Goal: Information Seeking & Learning: Learn about a topic

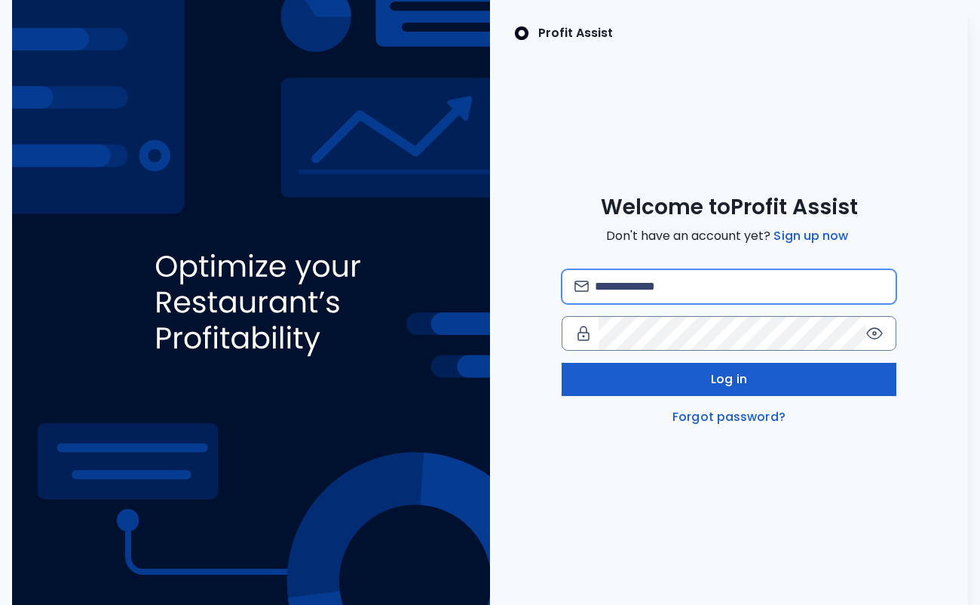
type input "**********"
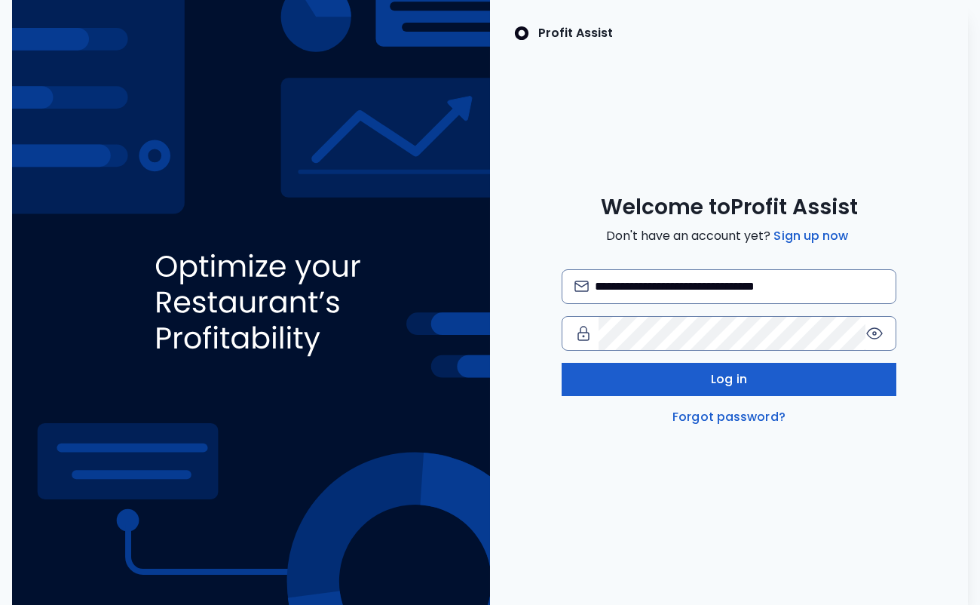
click at [729, 381] on span "Log in" at bounding box center [729, 379] width 36 height 18
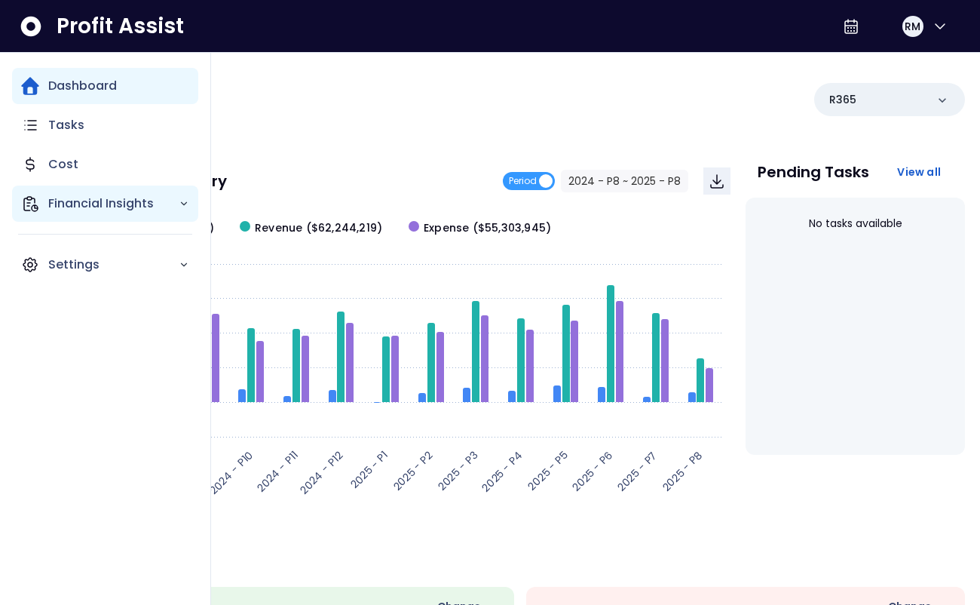
click at [31, 201] on icon "Main navigation" at bounding box center [30, 204] width 18 height 18
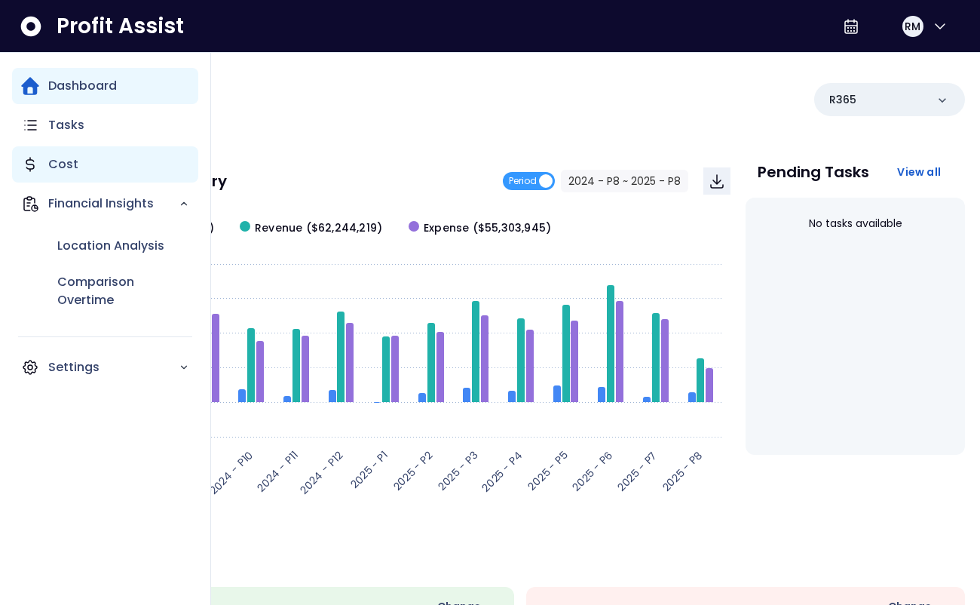
click at [61, 163] on p "Cost" at bounding box center [63, 164] width 30 height 18
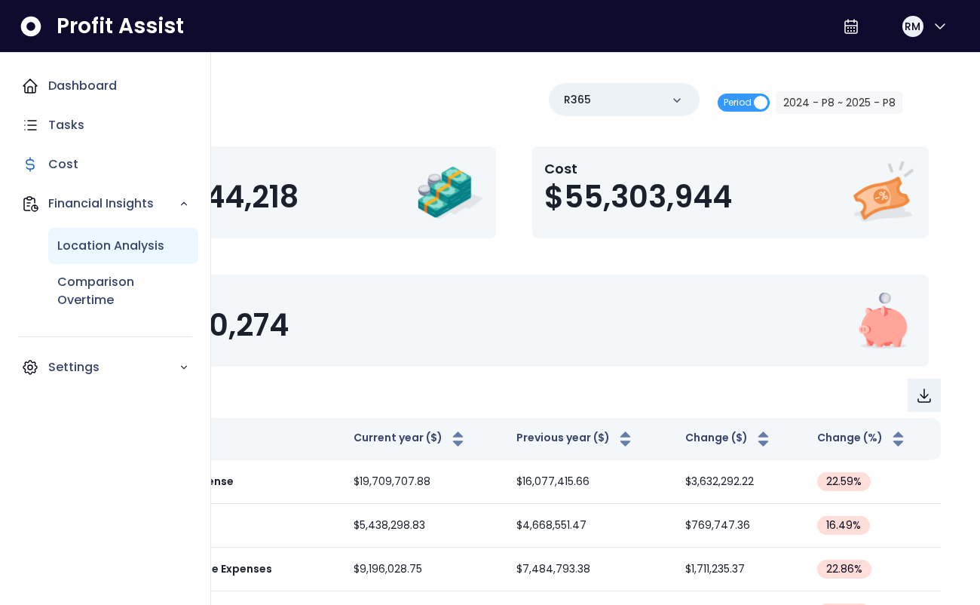
click at [127, 244] on p "Location Analysis" at bounding box center [110, 246] width 107 height 18
click at [132, 245] on p "Location Analysis" at bounding box center [110, 246] width 107 height 18
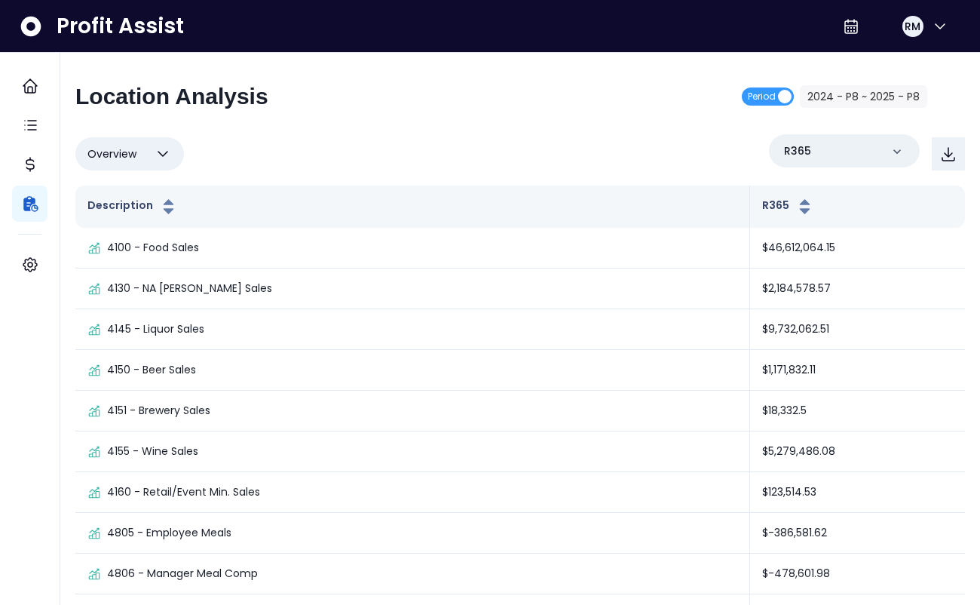
click at [165, 154] on icon "button" at bounding box center [162, 154] width 9 height 5
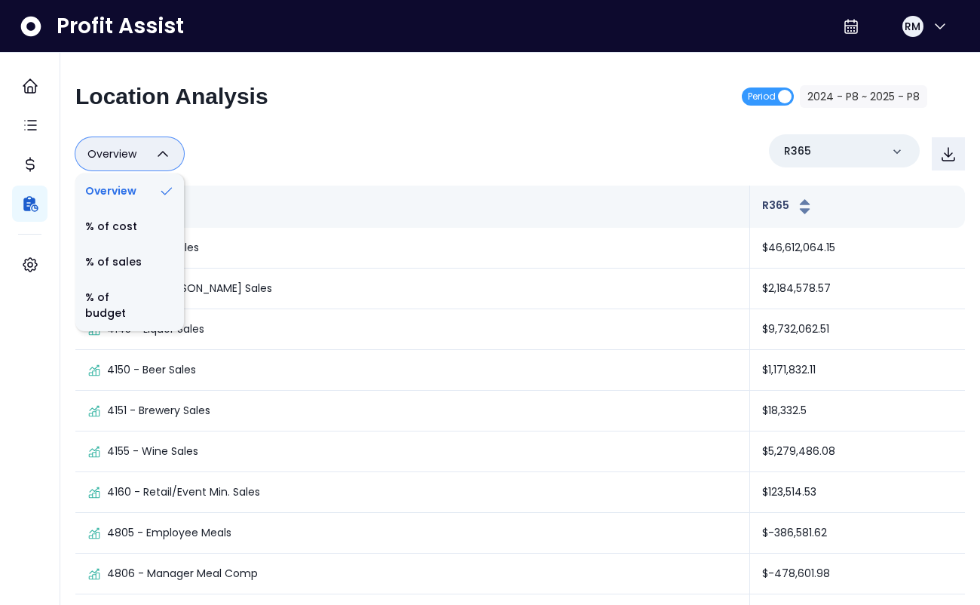
click at [165, 154] on icon "button" at bounding box center [162, 154] width 9 height 5
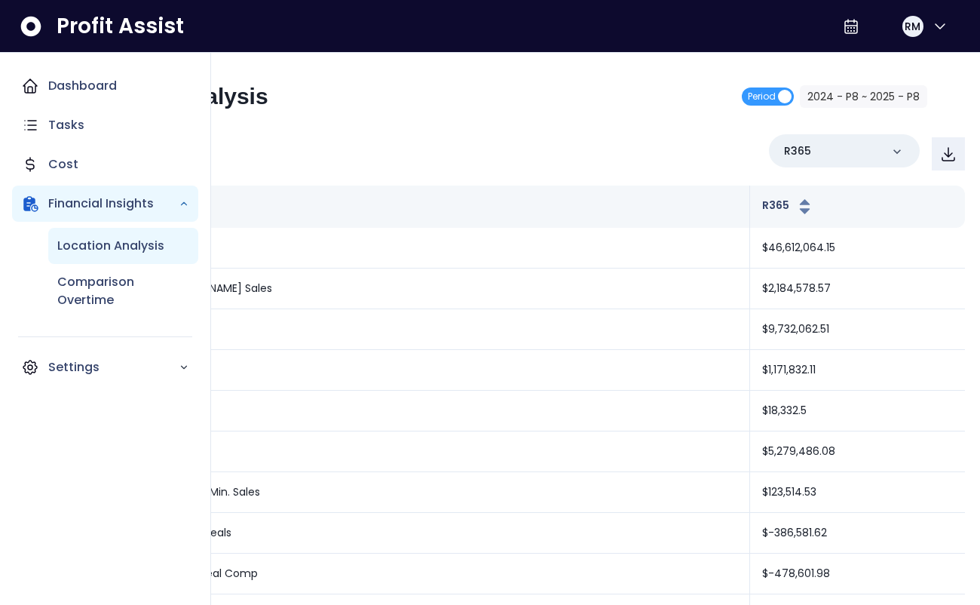
click at [94, 243] on p "Location Analysis" at bounding box center [110, 246] width 107 height 18
click at [104, 247] on p "Location Analysis" at bounding box center [110, 246] width 107 height 18
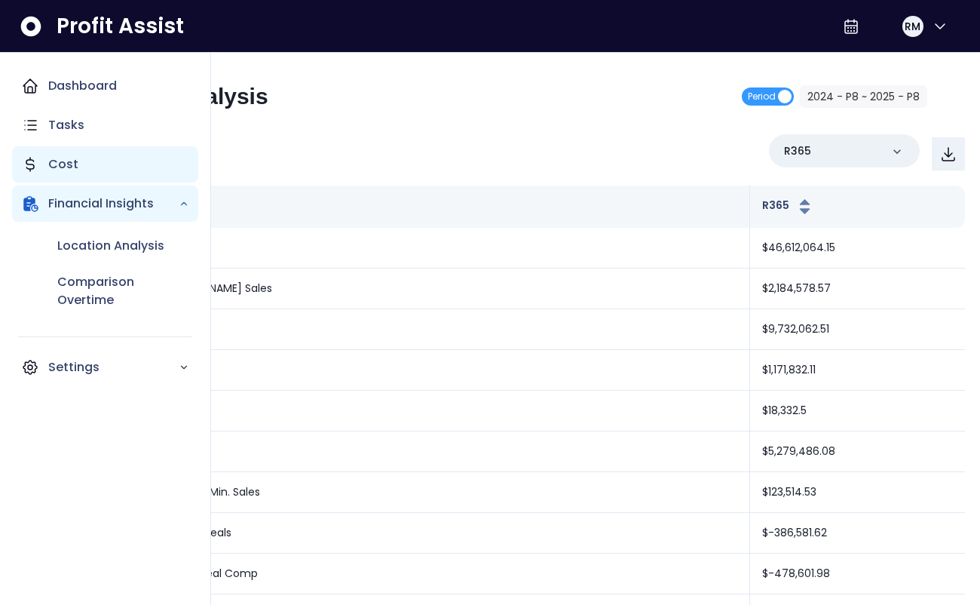
click at [67, 167] on p "Cost" at bounding box center [63, 164] width 30 height 18
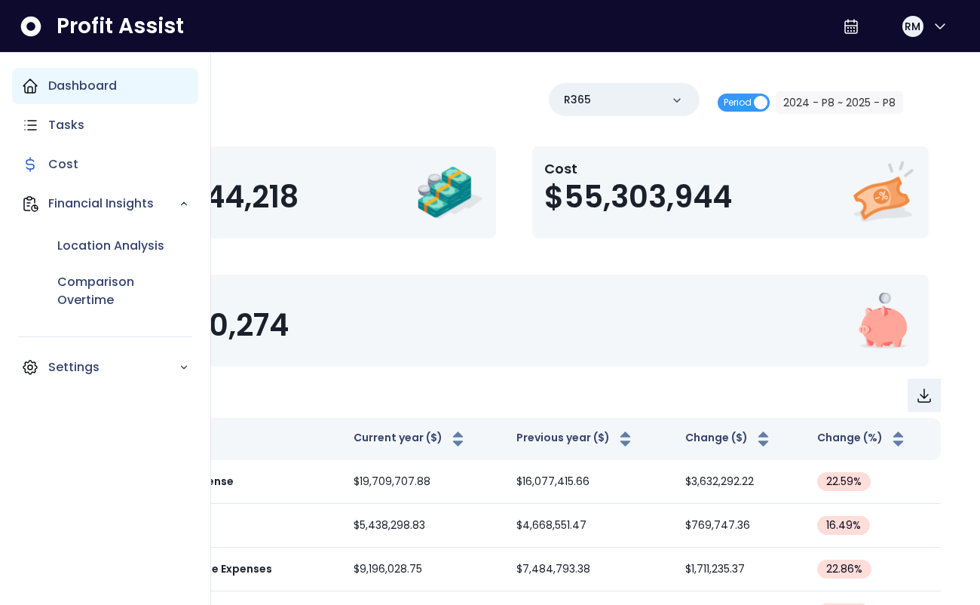
click at [87, 87] on p "Dashboard" at bounding box center [82, 86] width 69 height 18
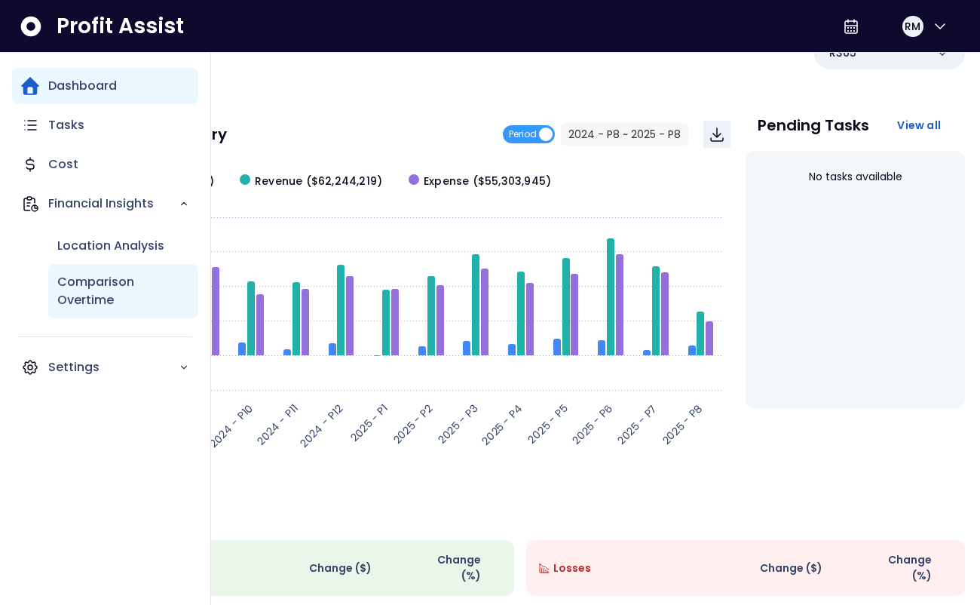
scroll to position [23, 0]
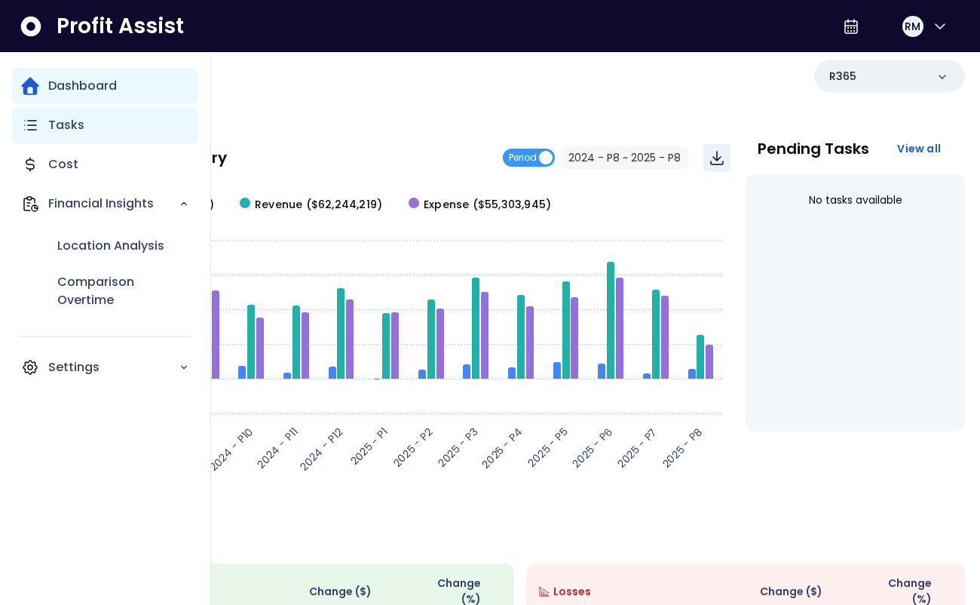
click at [75, 122] on p "Tasks" at bounding box center [66, 125] width 36 height 18
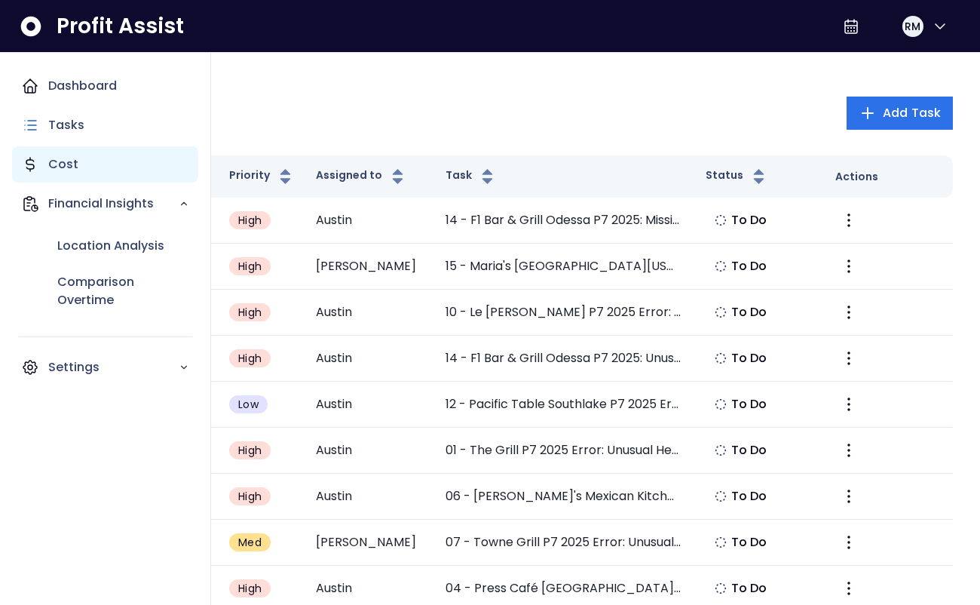
click at [69, 162] on p "Cost" at bounding box center [63, 164] width 30 height 18
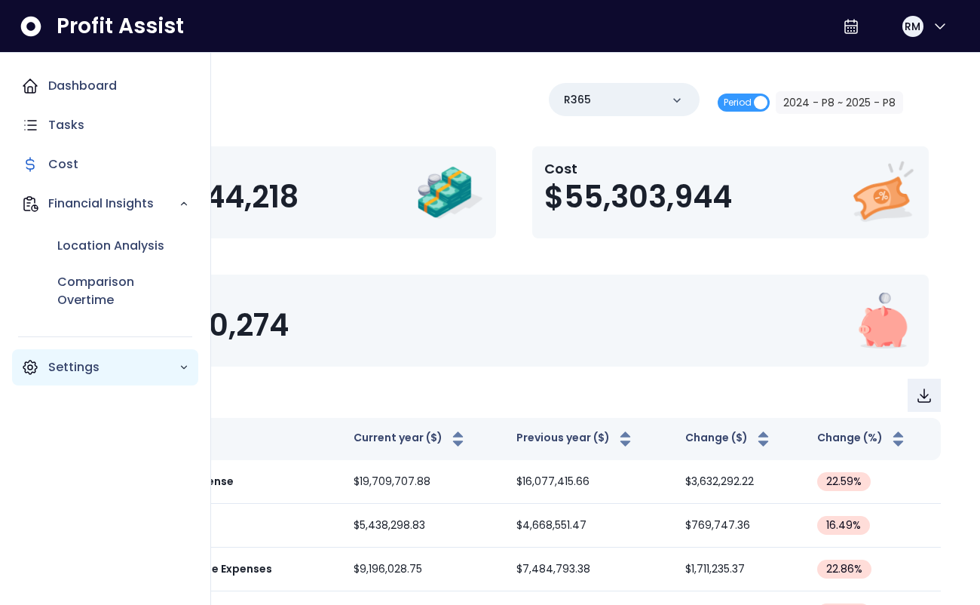
click at [182, 369] on icon "Main navigation" at bounding box center [184, 367] width 11 height 11
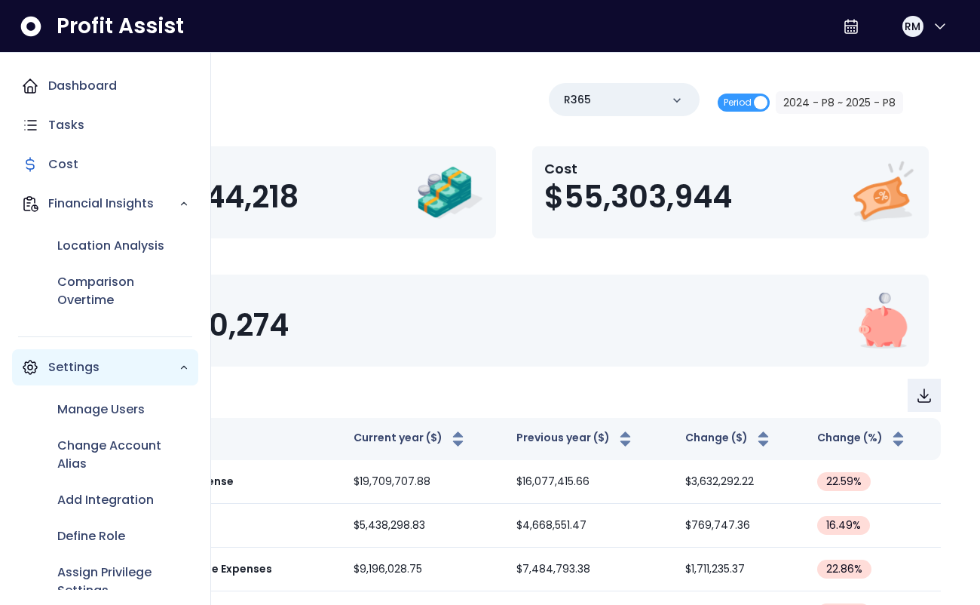
click at [182, 369] on icon "Main navigation" at bounding box center [184, 367] width 11 height 11
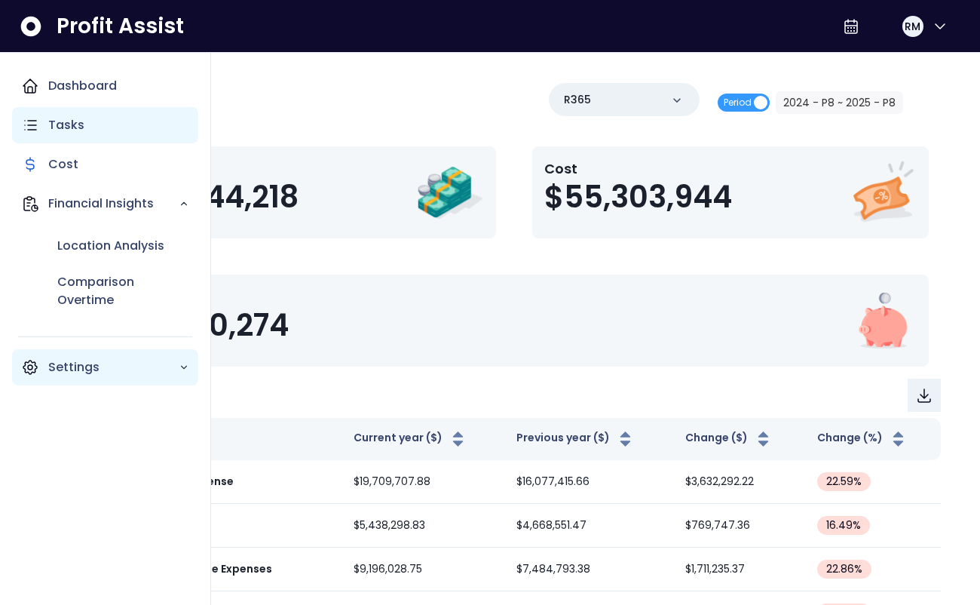
click at [77, 121] on p "Tasks" at bounding box center [66, 125] width 36 height 18
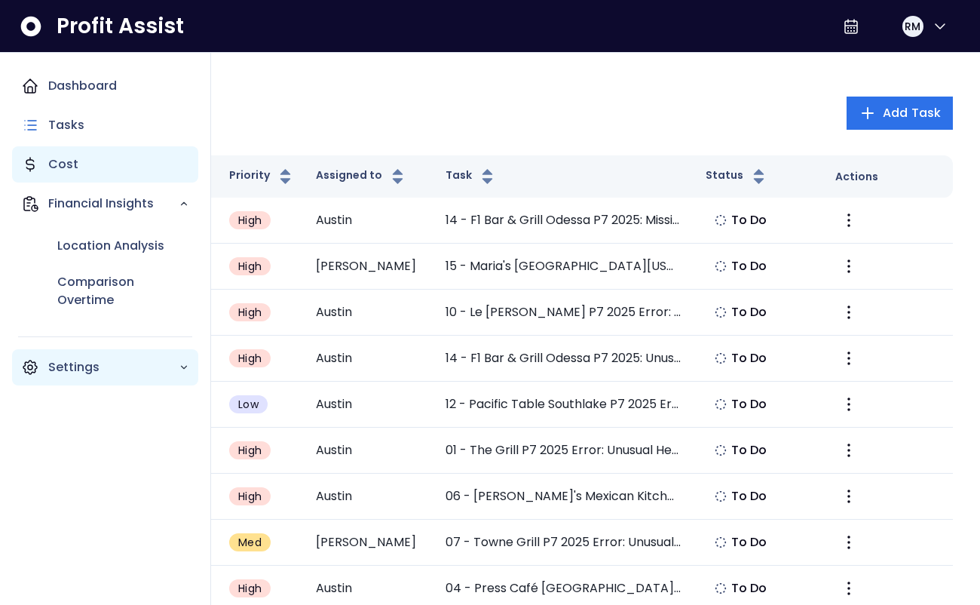
click at [74, 165] on p "Cost" at bounding box center [63, 164] width 30 height 18
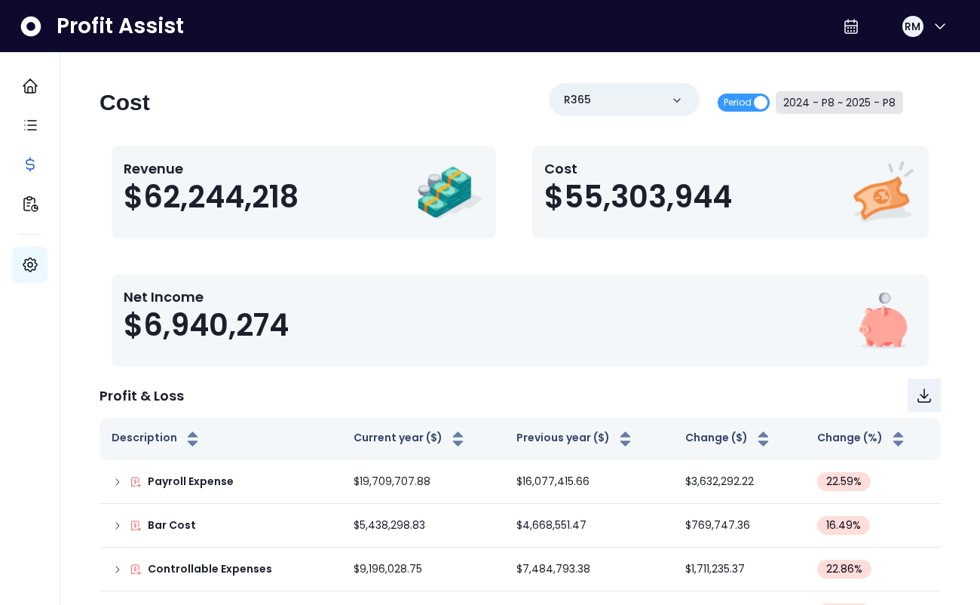
click at [879, 100] on button "2024 - P8 ~ 2025 - P8" at bounding box center [839, 102] width 127 height 23
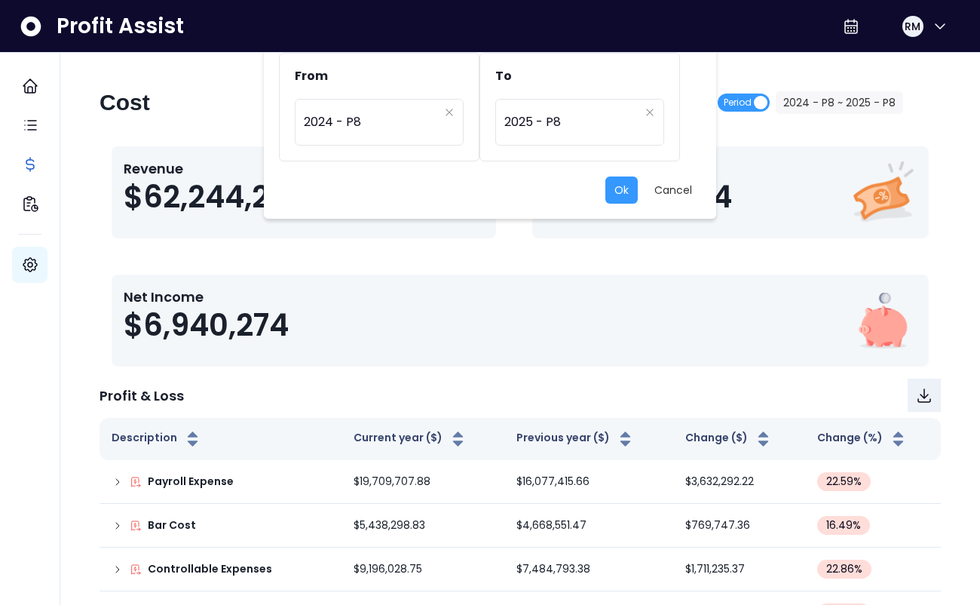
click at [556, 279] on div "From ********* 2024 - P8 To ********* 2025 - P8 Ok Cancel" at bounding box center [490, 302] width 980 height 605
click at [681, 191] on button "Cancel" at bounding box center [673, 189] width 56 height 27
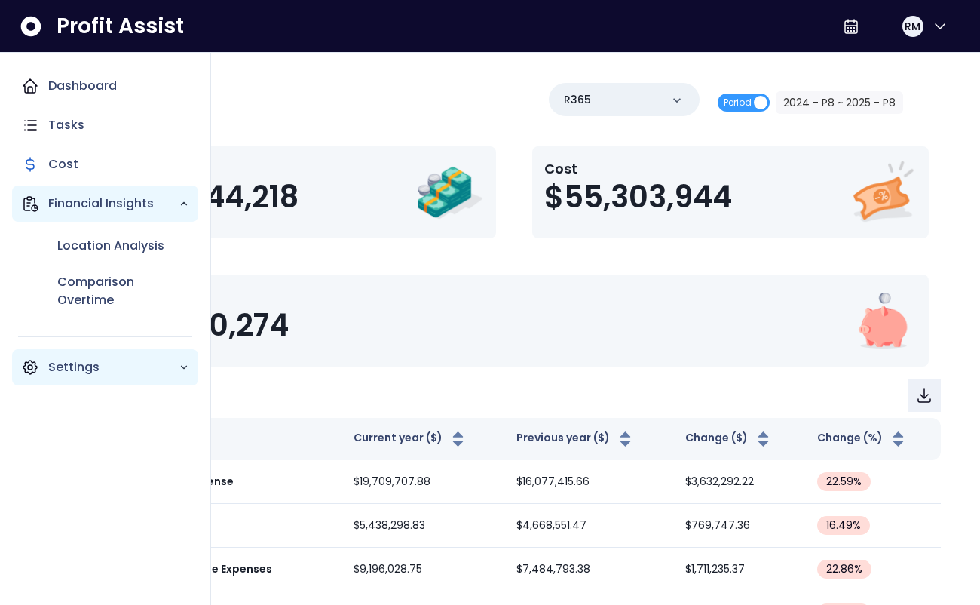
click at [124, 198] on p "Financial Insights" at bounding box center [113, 204] width 130 height 18
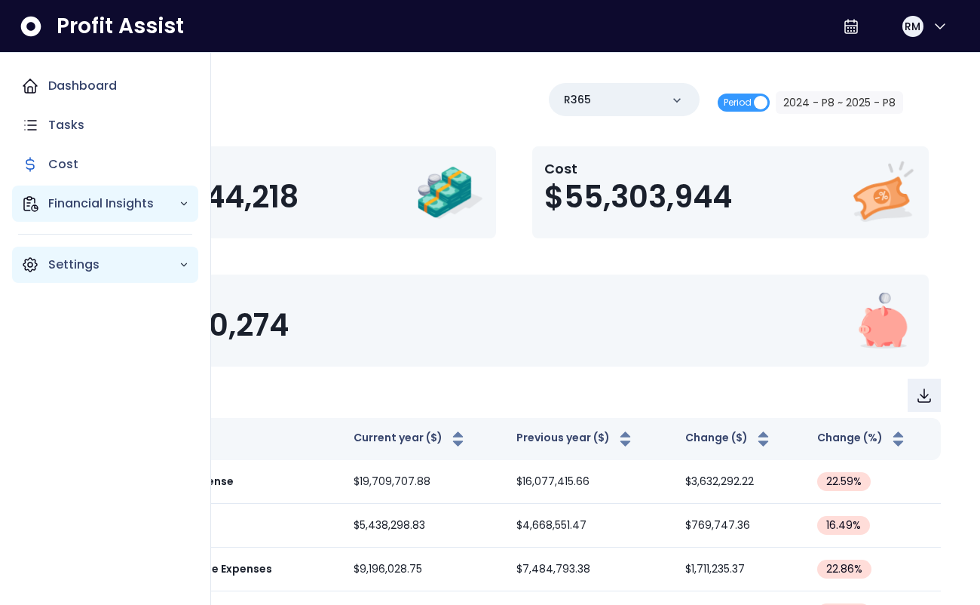
click at [124, 198] on p "Financial Insights" at bounding box center [113, 204] width 130 height 18
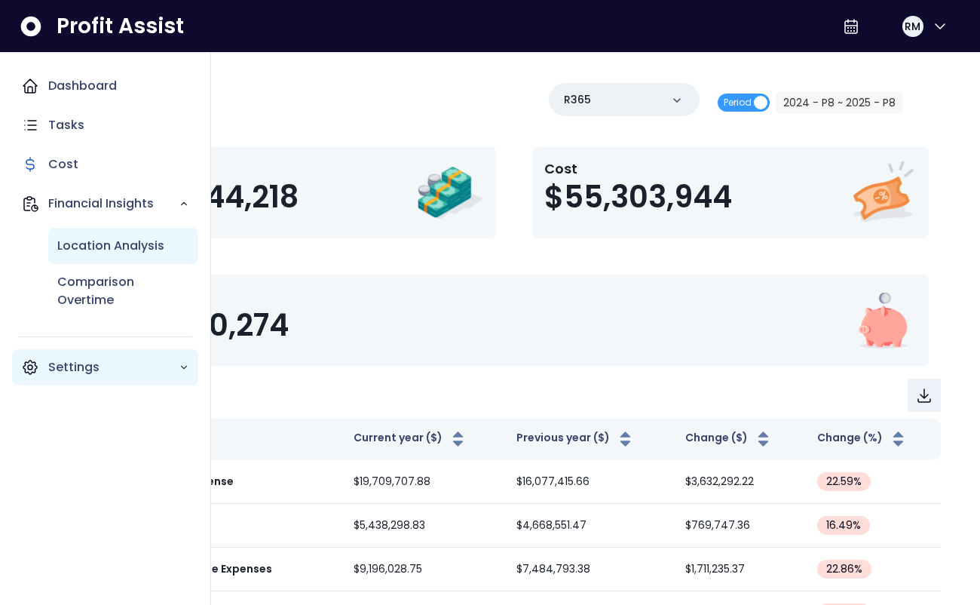
click at [123, 247] on p "Location Analysis" at bounding box center [110, 246] width 107 height 18
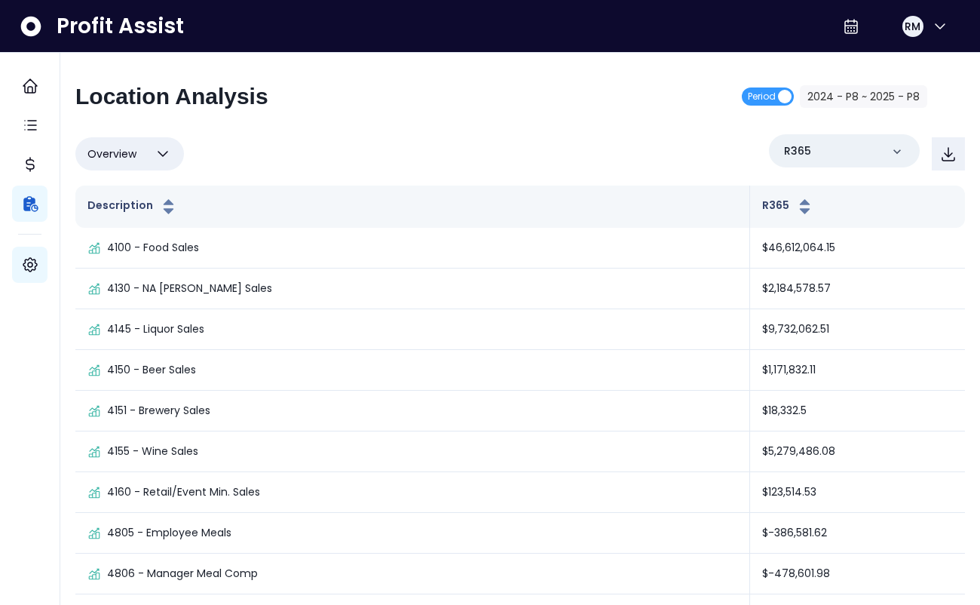
click at [163, 156] on icon "button" at bounding box center [162, 154] width 9 height 5
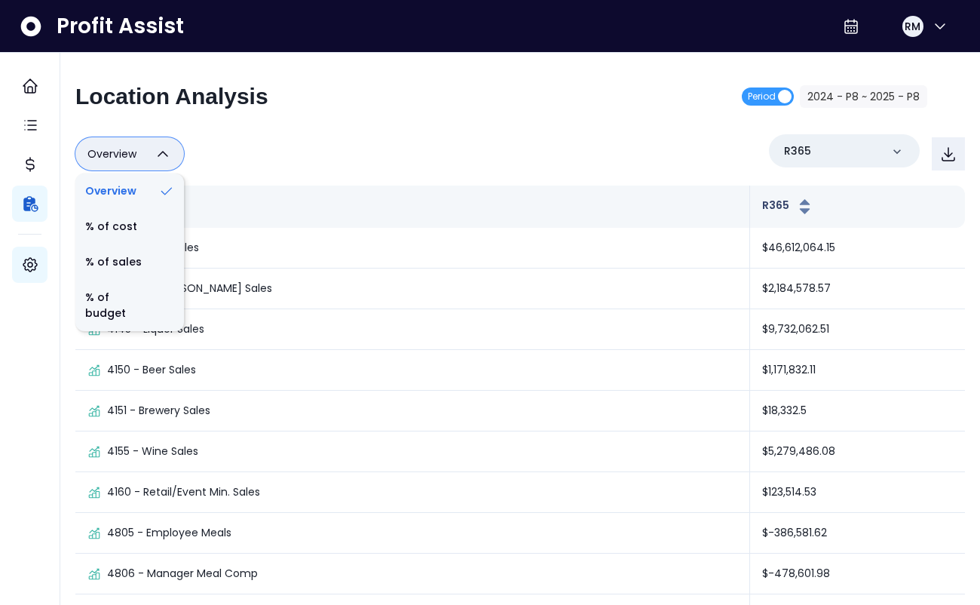
click at [163, 156] on icon "button" at bounding box center [163, 154] width 18 height 18
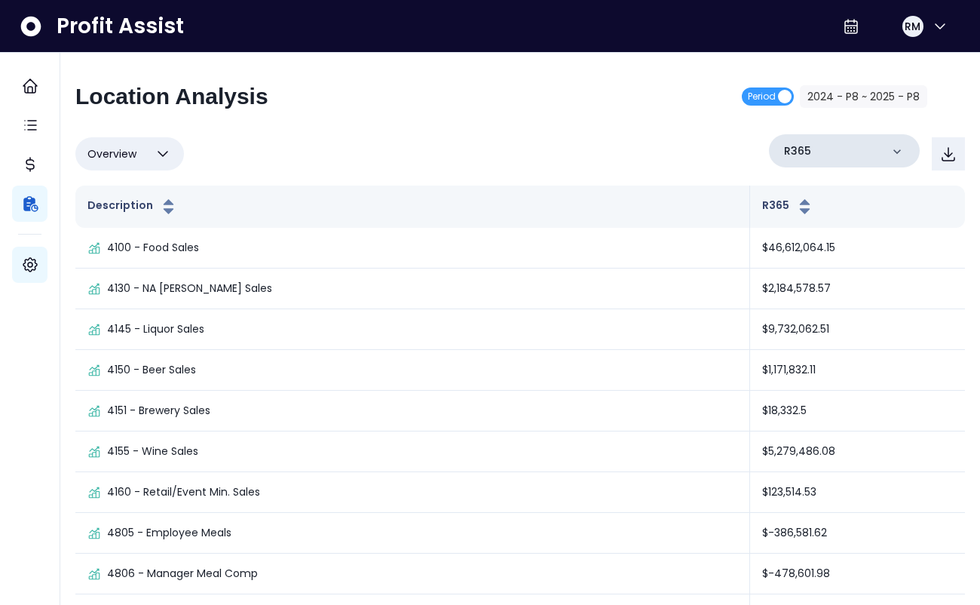
click at [901, 149] on icon at bounding box center [897, 151] width 15 height 15
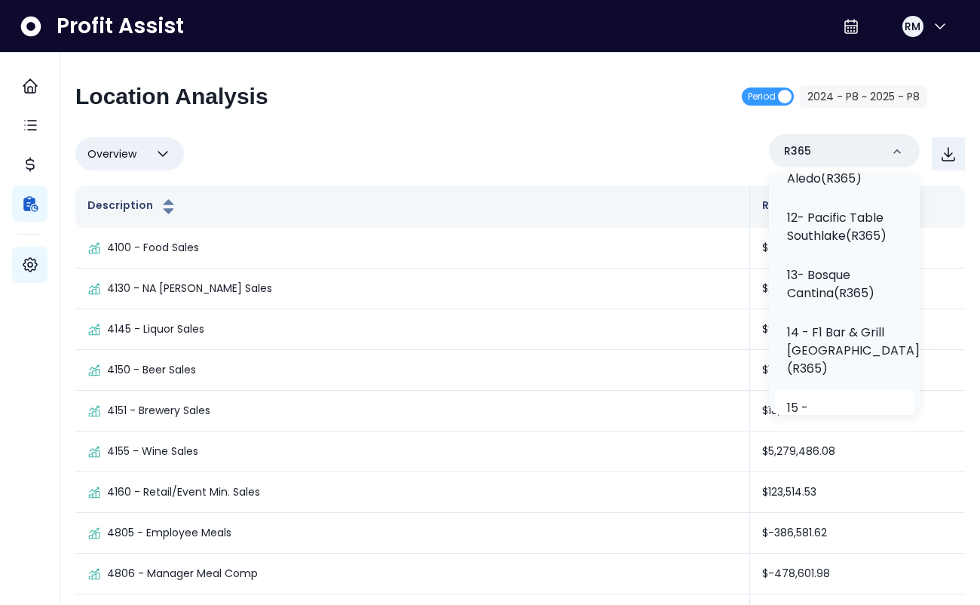
scroll to position [768, 0]
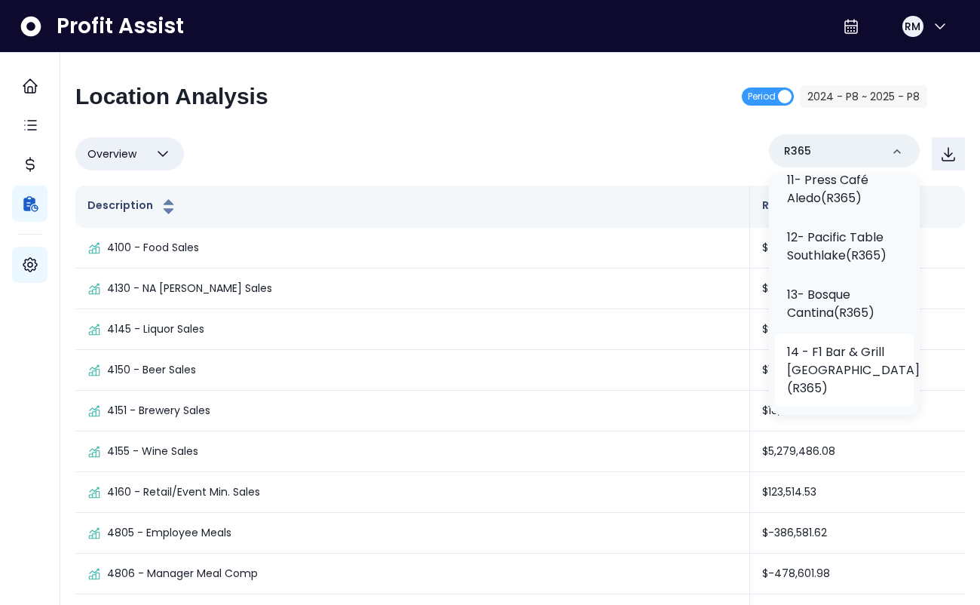
click at [823, 343] on p "14 - F1 Bar & Grill [GEOGRAPHIC_DATA](R365)" at bounding box center [853, 370] width 133 height 54
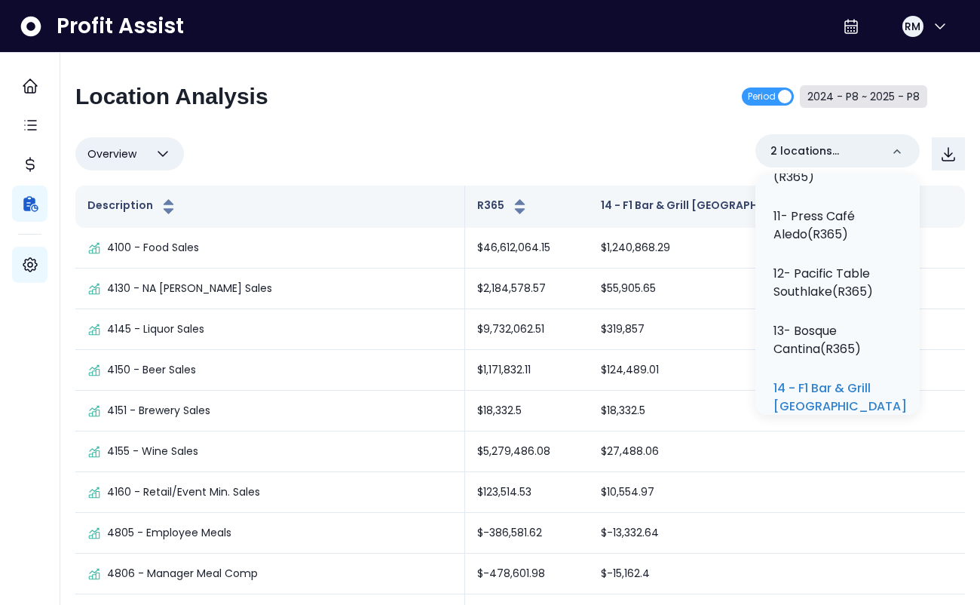
click at [839, 95] on button "2024 - P8 ~ 2025 - P8" at bounding box center [863, 96] width 127 height 23
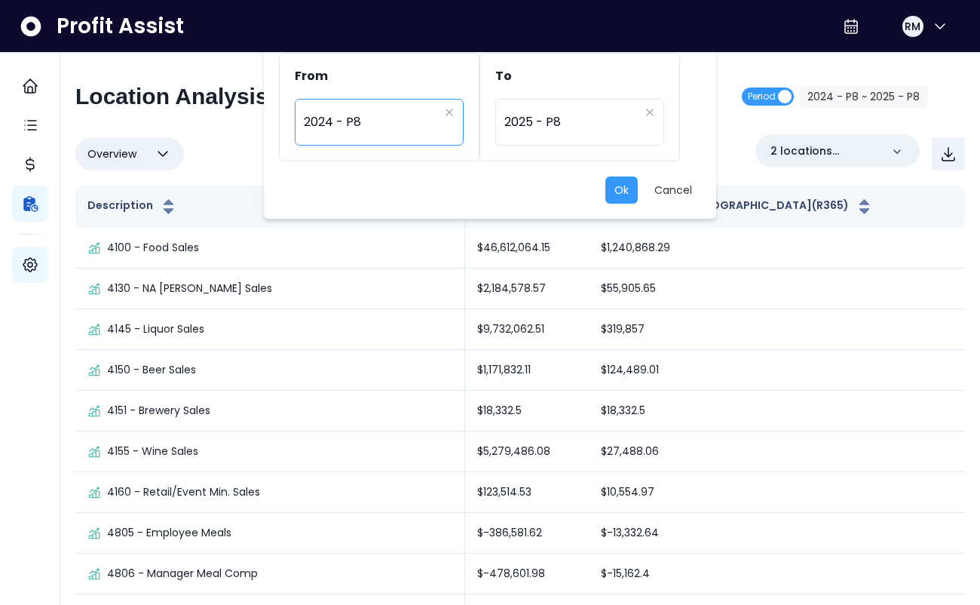
click at [397, 115] on span "2024 - P8" at bounding box center [371, 122] width 135 height 35
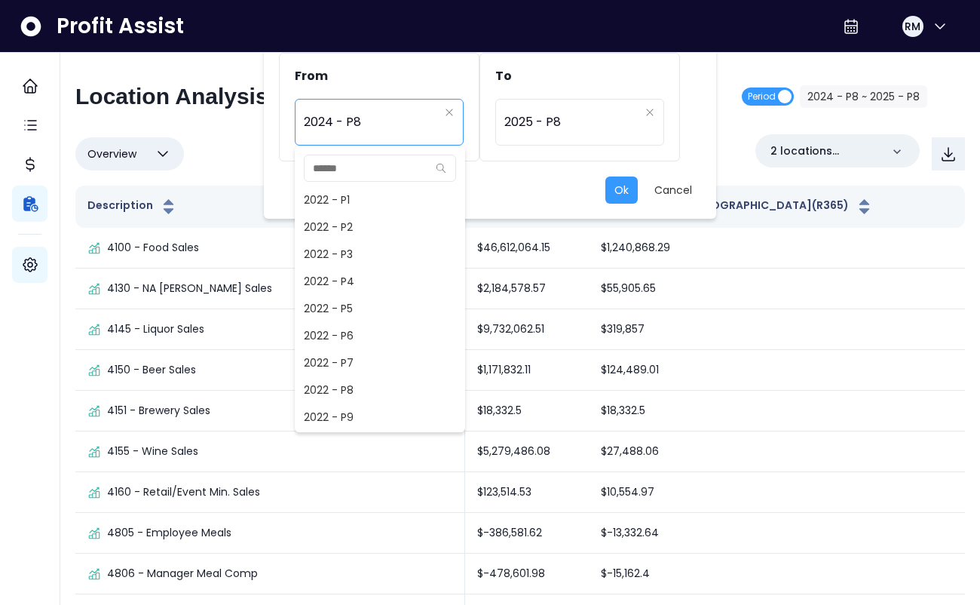
scroll to position [624, 0]
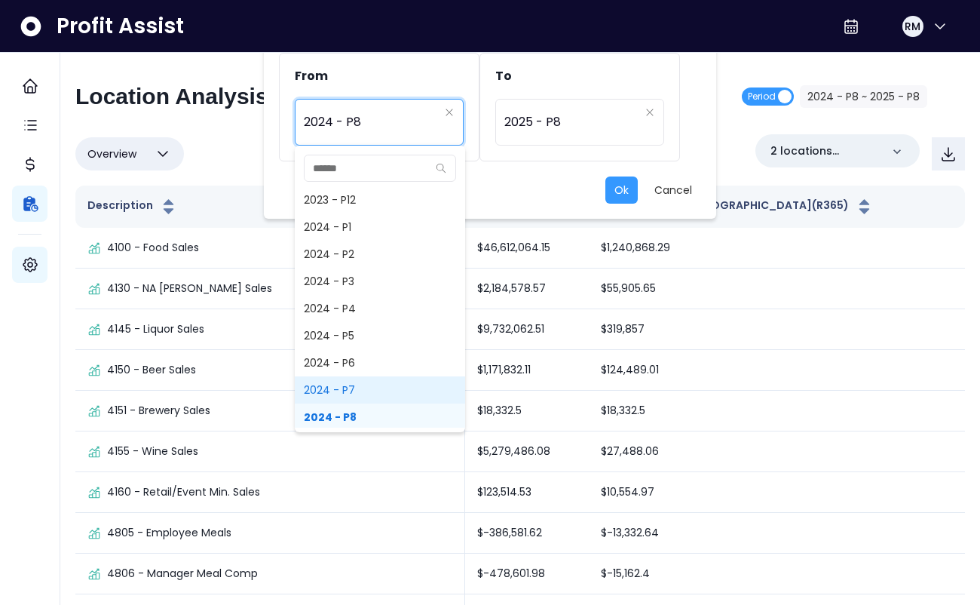
click at [351, 390] on span "2024 - P7" at bounding box center [380, 389] width 170 height 27
type input "*********"
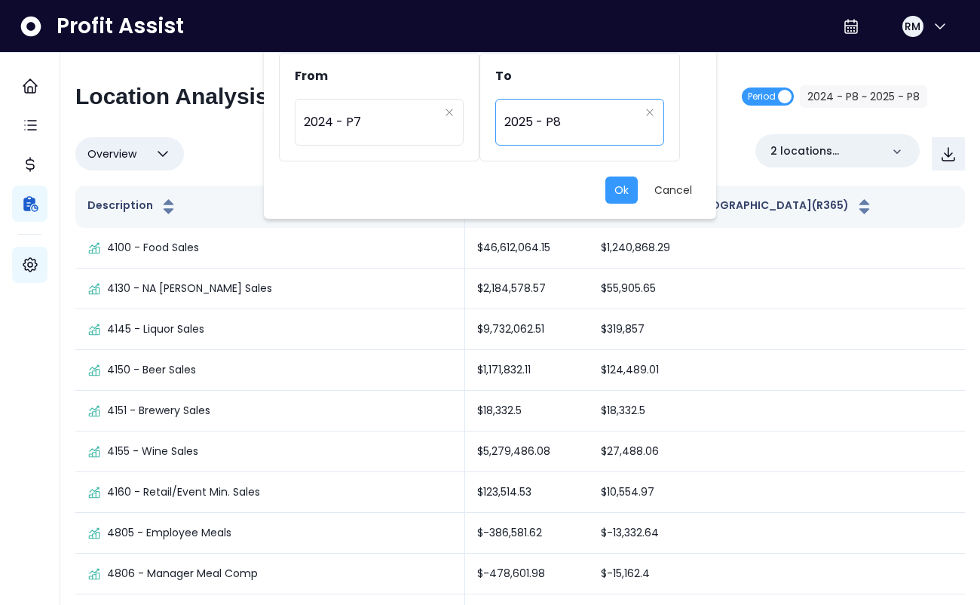
click at [597, 123] on span "2025 - P8" at bounding box center [571, 122] width 135 height 35
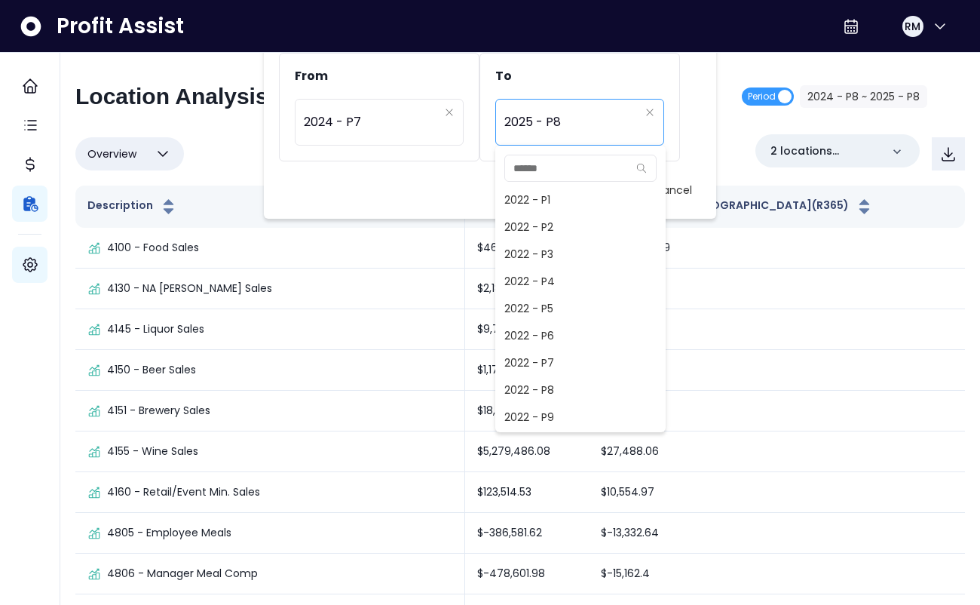
scroll to position [950, 0]
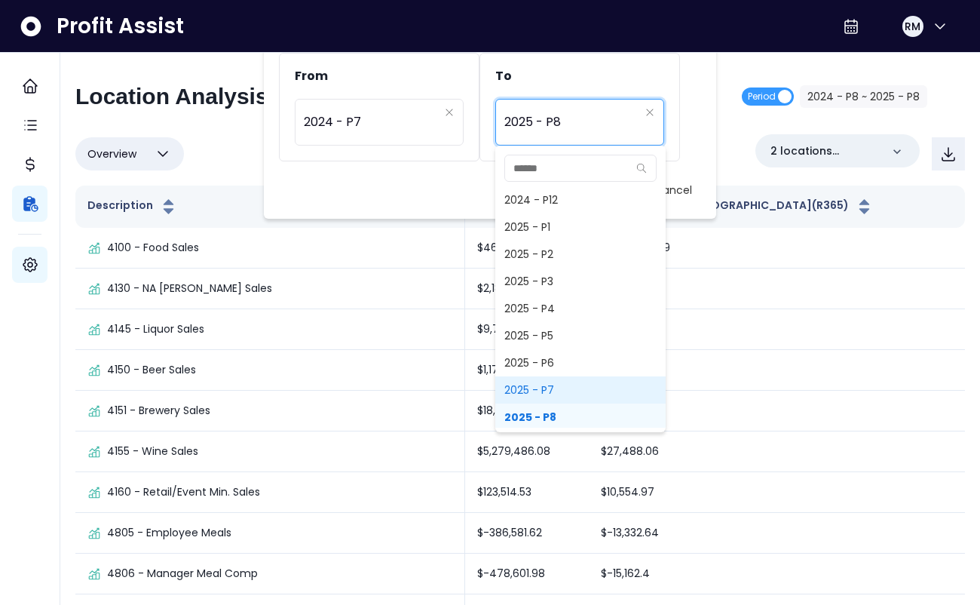
click at [555, 391] on span "2025 - P7" at bounding box center [580, 389] width 170 height 27
type input "*********"
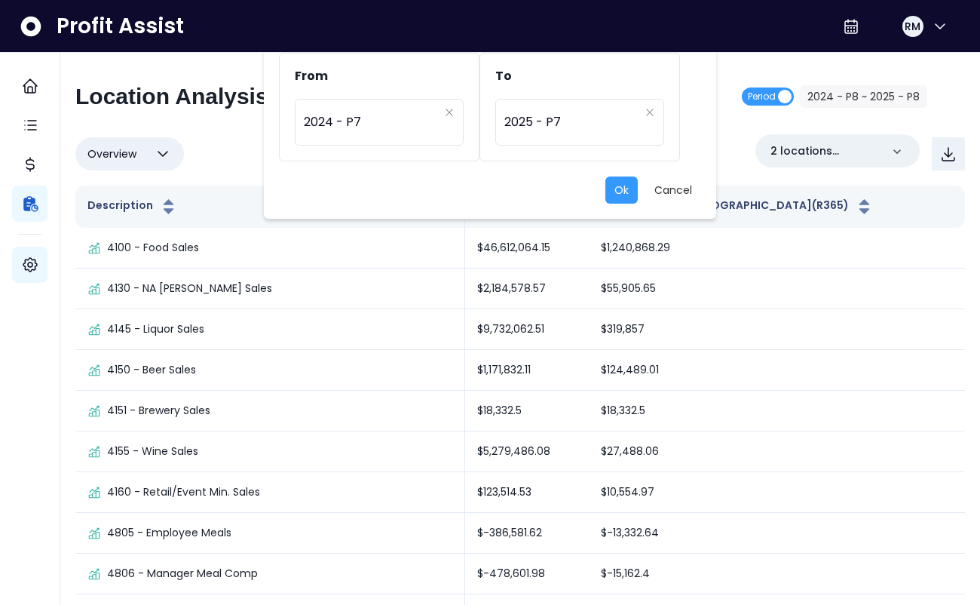
click at [898, 206] on div "From ********* 2024 - P7 To ********* 2025 - P7 Ok Cancel" at bounding box center [490, 302] width 980 height 605
click at [621, 197] on button "Ok" at bounding box center [621, 189] width 32 height 27
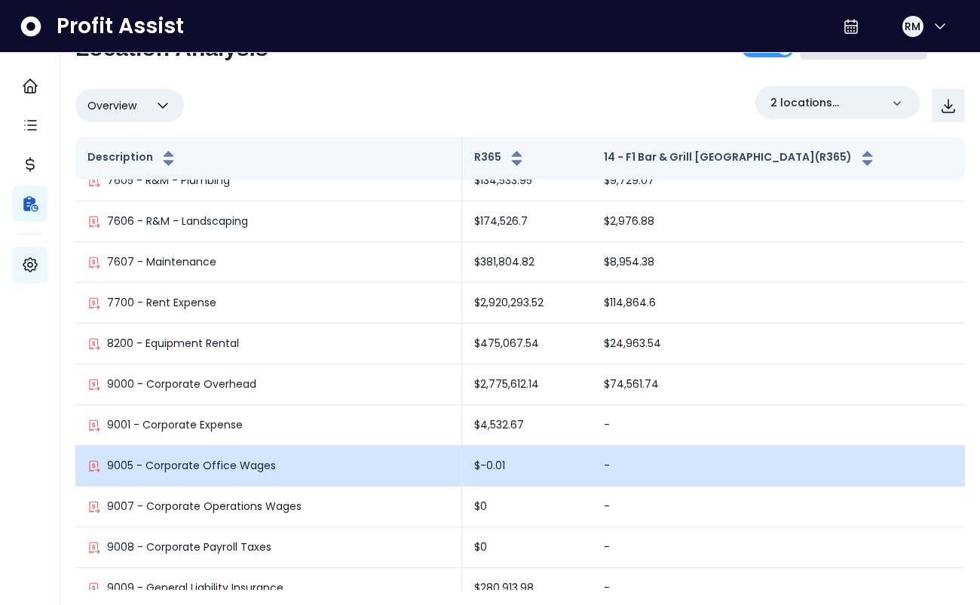
scroll to position [3356, 0]
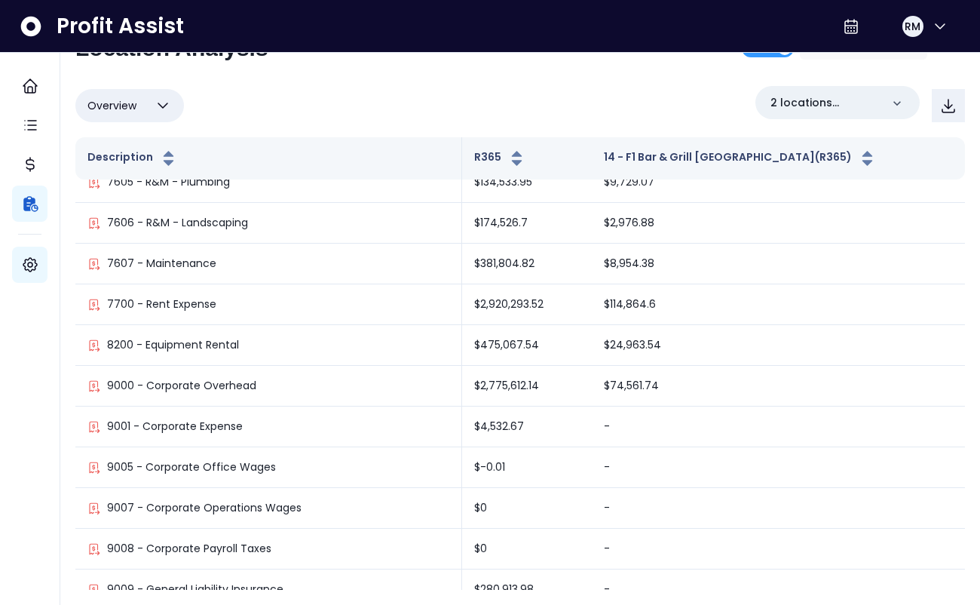
click at [157, 105] on icon "button" at bounding box center [163, 106] width 18 height 18
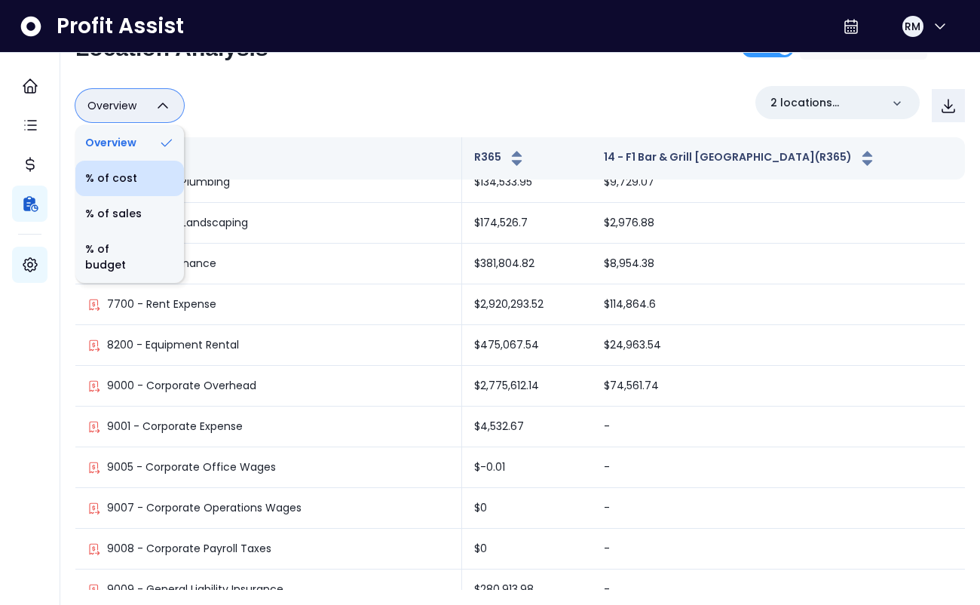
click at [134, 179] on li "% of cost" at bounding box center [129, 178] width 109 height 35
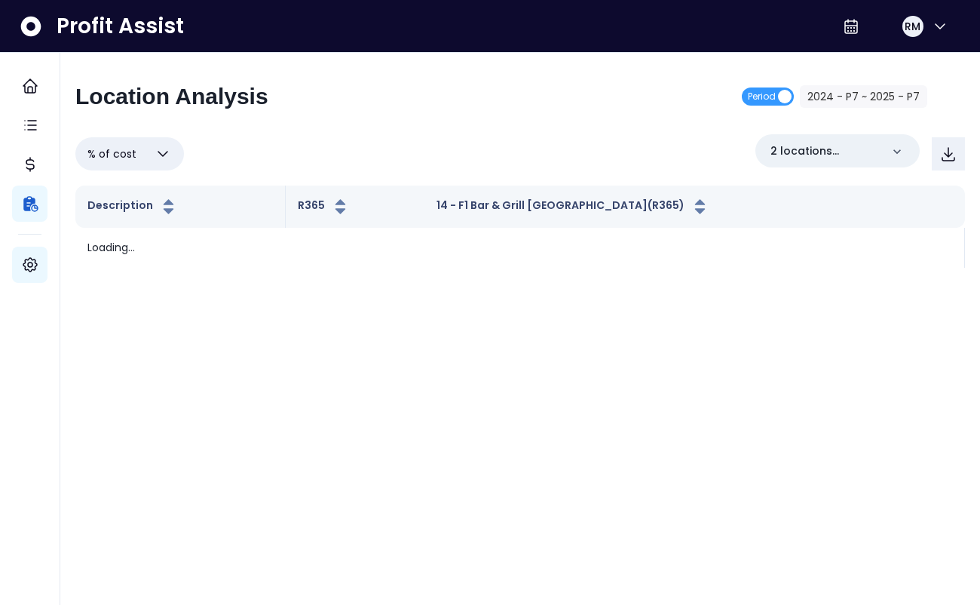
scroll to position [0, 0]
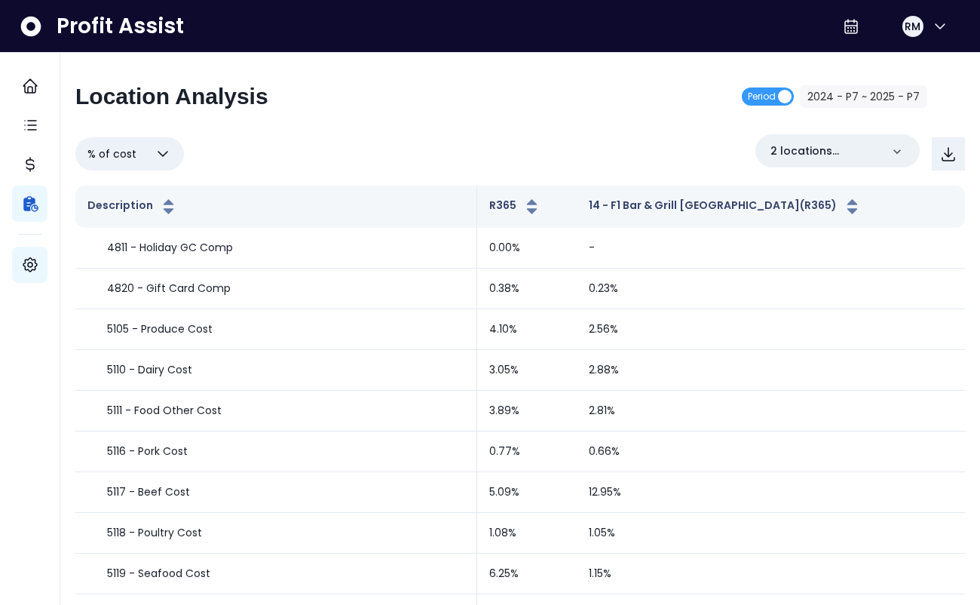
click at [163, 150] on icon "button" at bounding box center [163, 154] width 18 height 18
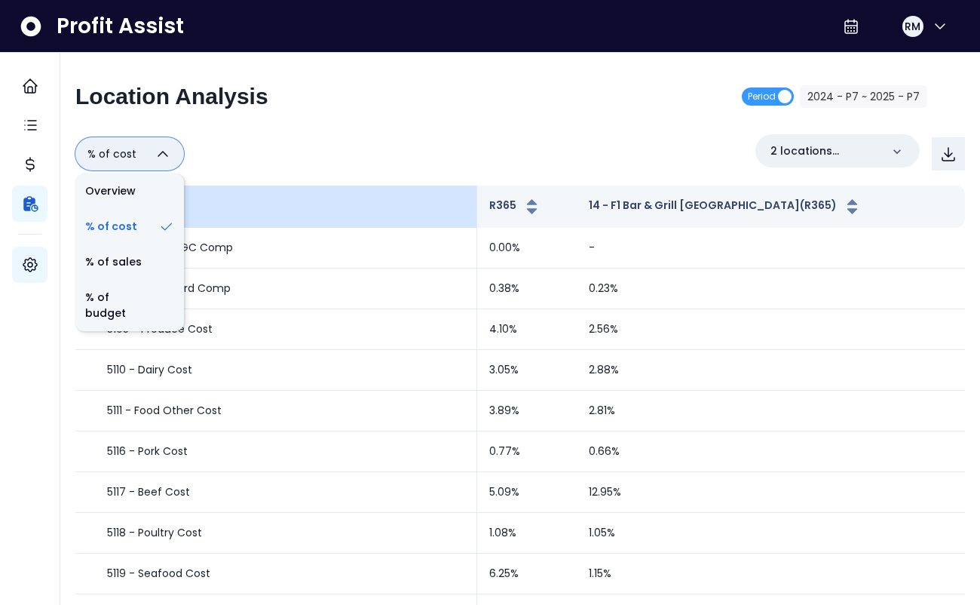
click at [133, 201] on li "Overview" at bounding box center [129, 190] width 109 height 35
type input "********"
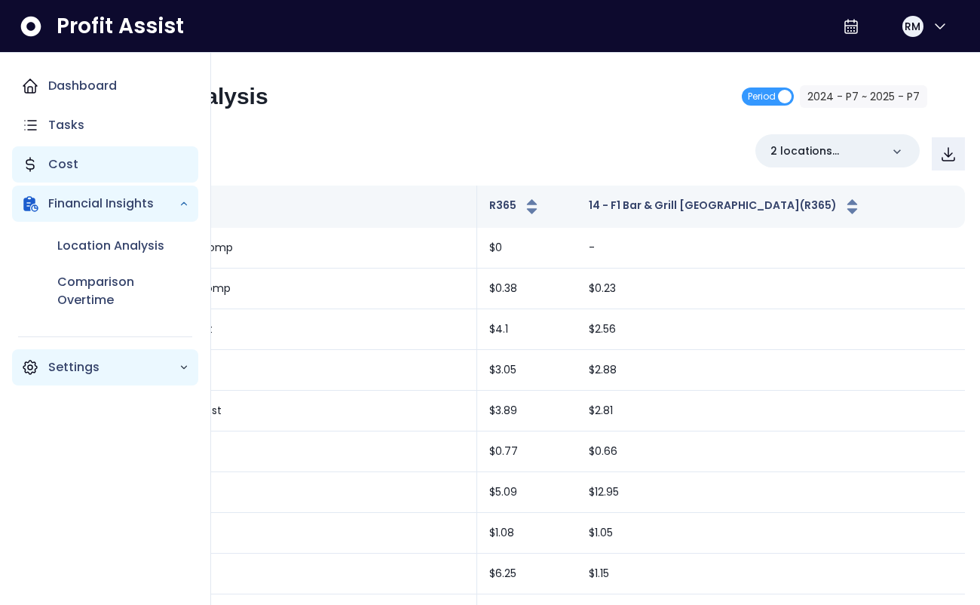
click at [63, 164] on p "Cost" at bounding box center [63, 164] width 30 height 18
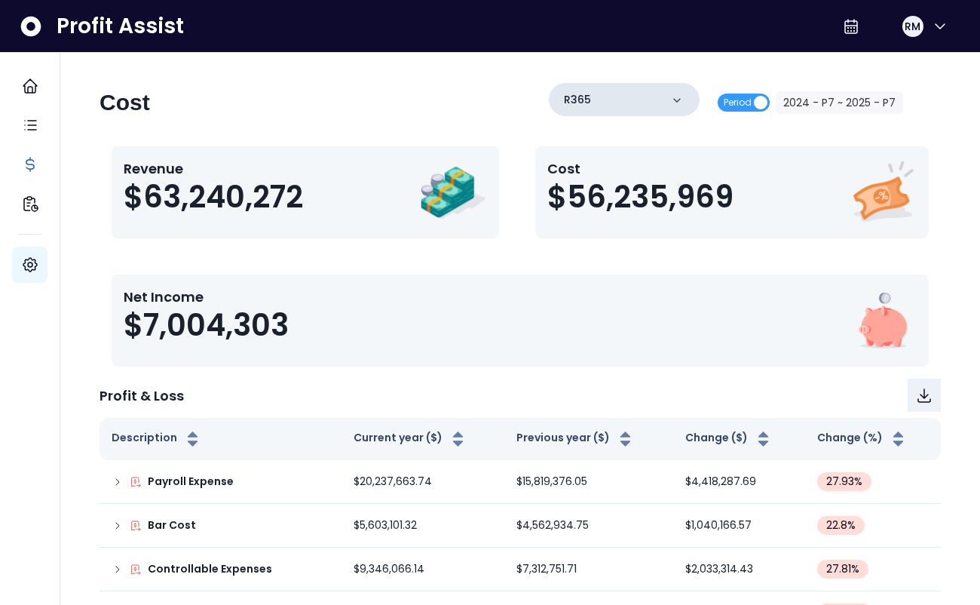
click at [676, 94] on icon at bounding box center [677, 100] width 15 height 15
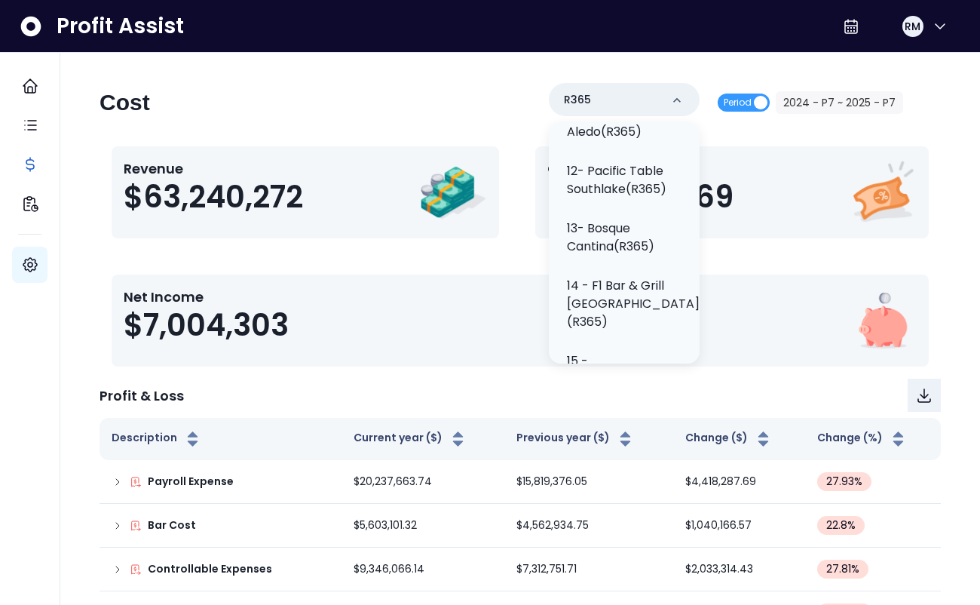
scroll to position [777, 0]
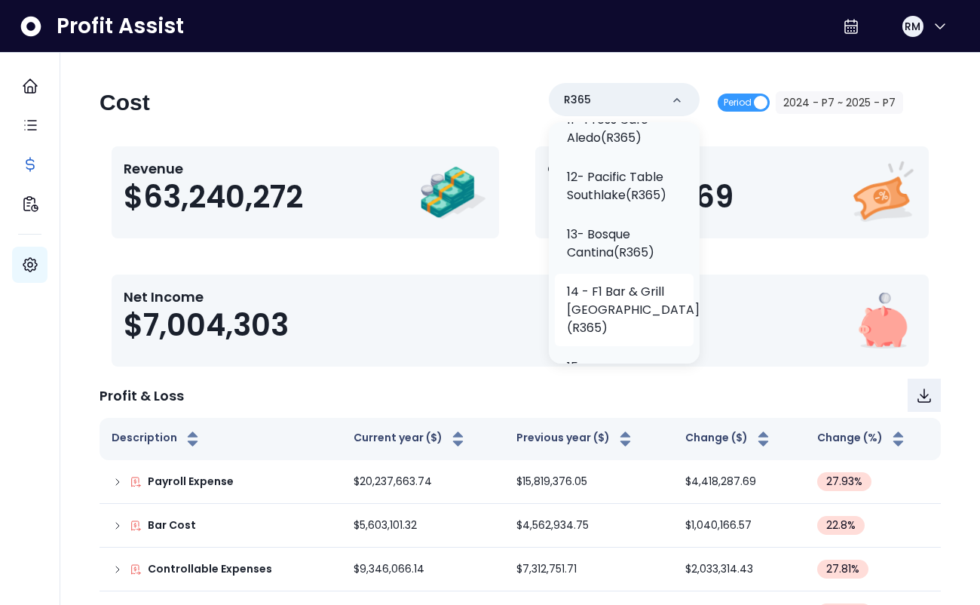
click at [604, 283] on p "14 - F1 Bar & Grill [GEOGRAPHIC_DATA](R365)" at bounding box center [633, 310] width 133 height 54
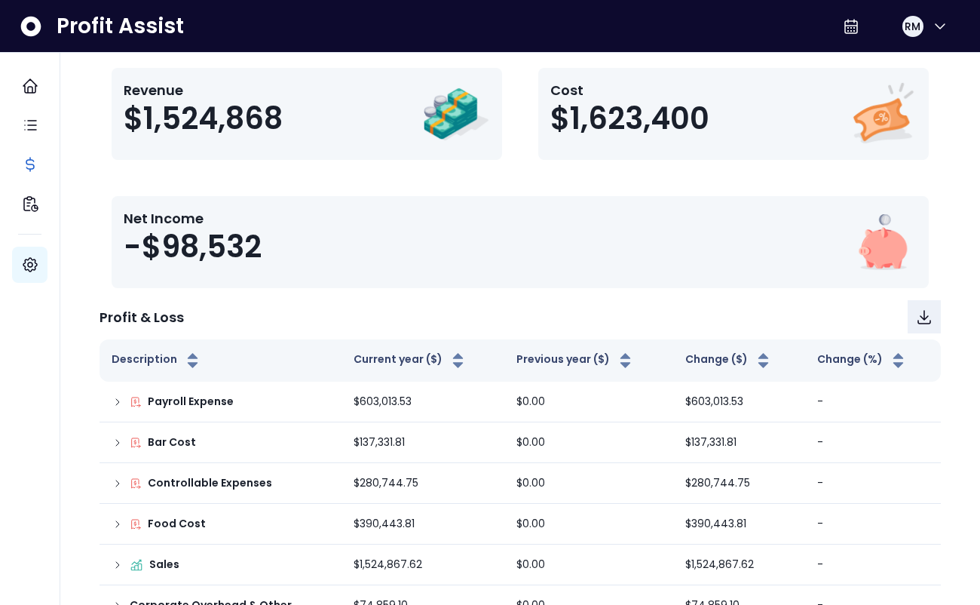
scroll to position [237, 0]
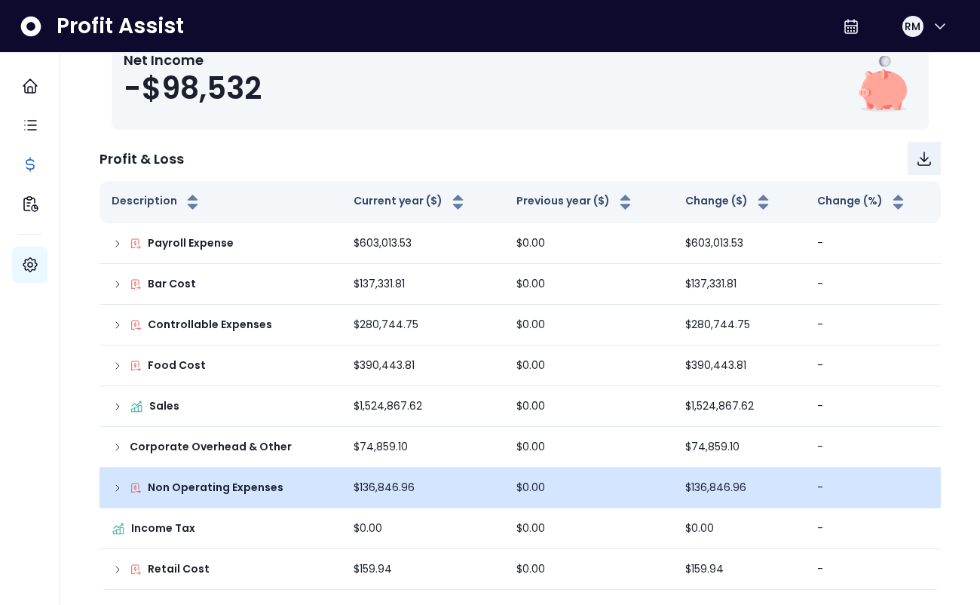
click at [119, 486] on icon at bounding box center [118, 488] width 12 height 12
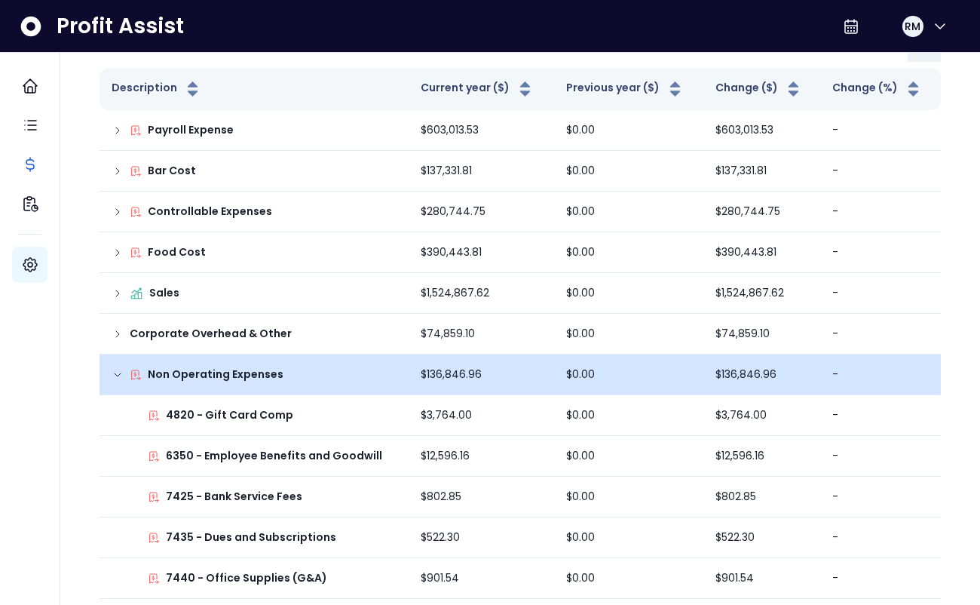
scroll to position [522, 0]
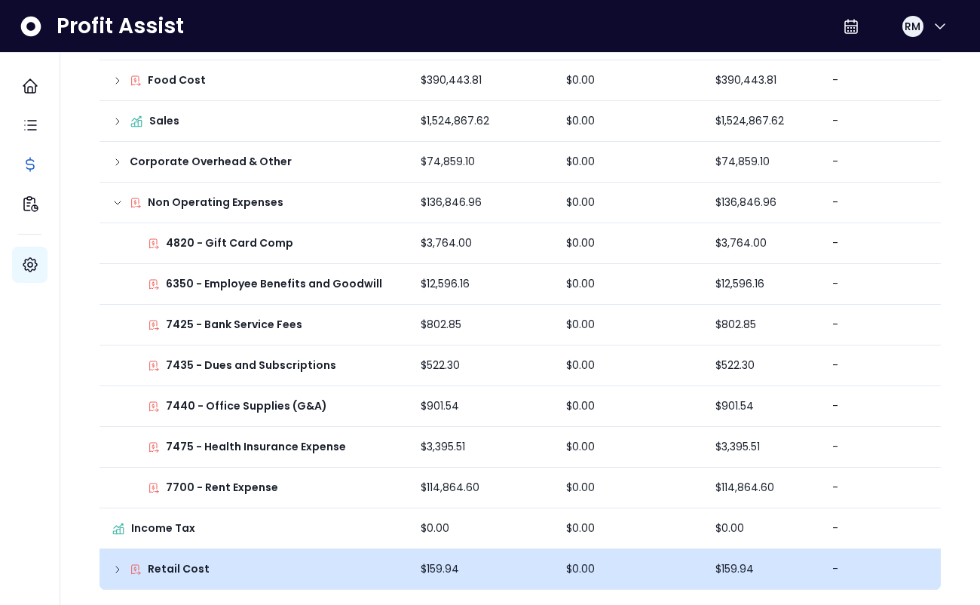
click at [121, 569] on icon at bounding box center [118, 569] width 12 height 12
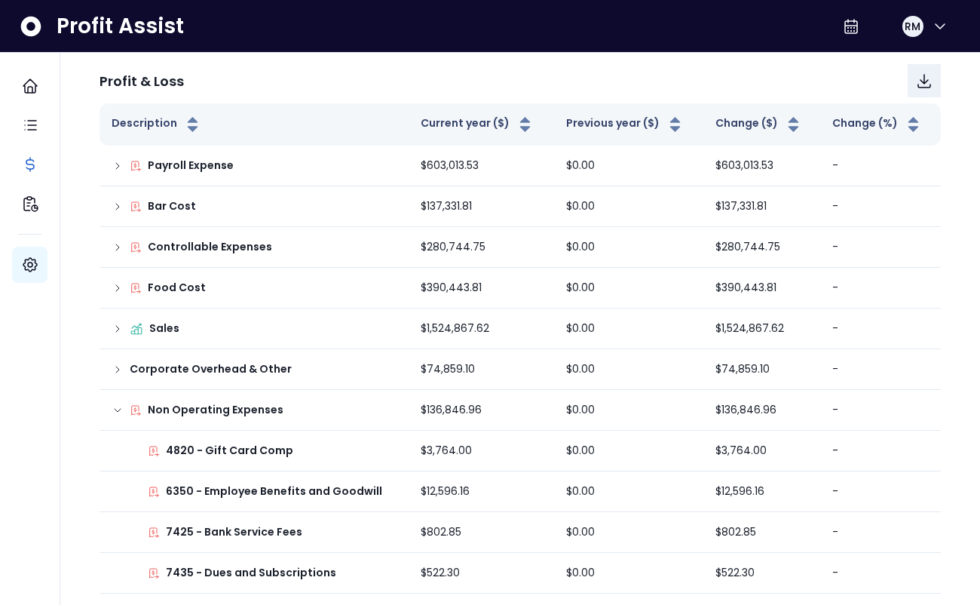
scroll to position [303, 0]
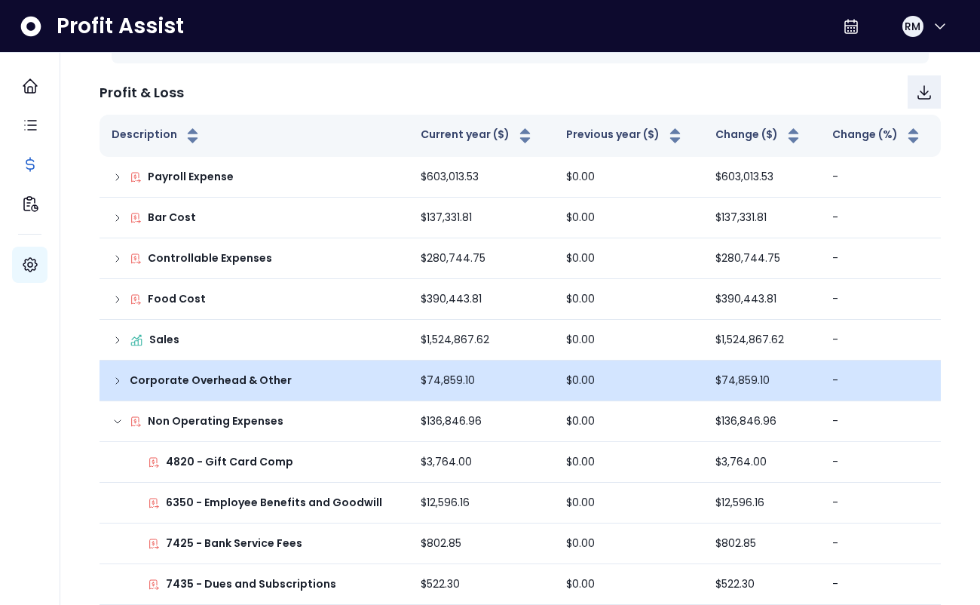
click at [118, 379] on icon at bounding box center [117, 381] width 3 height 6
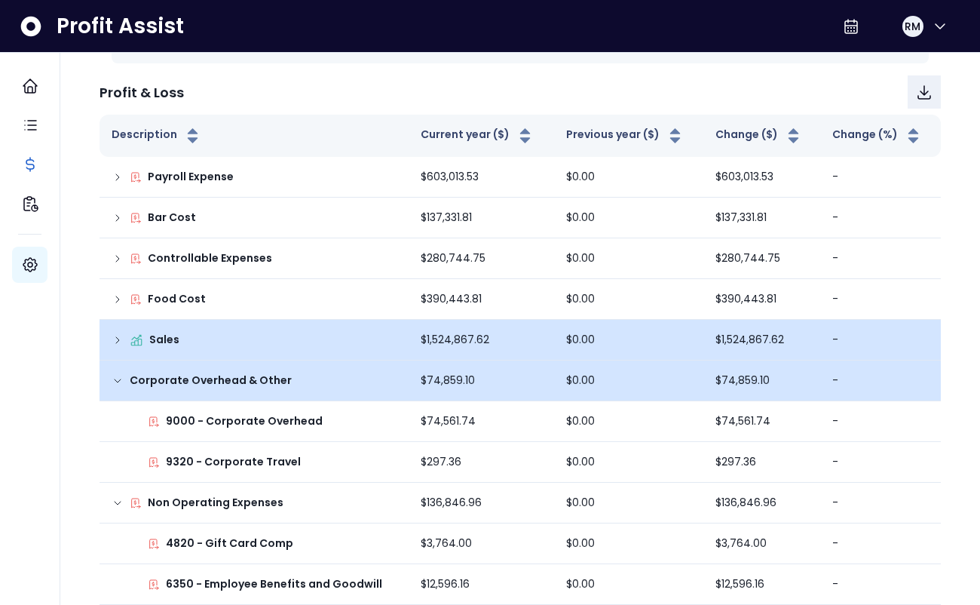
click at [115, 339] on icon at bounding box center [118, 340] width 12 height 12
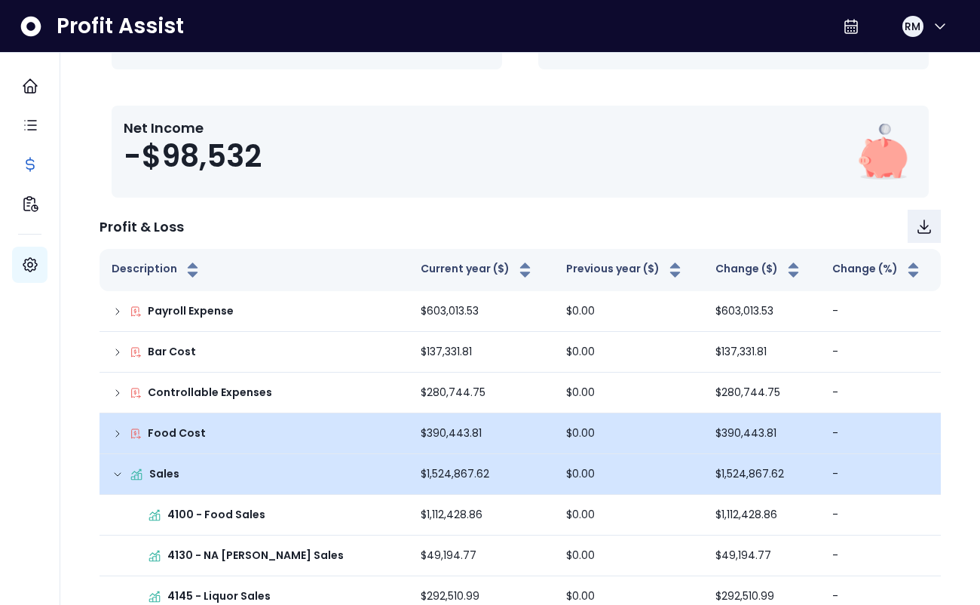
scroll to position [167, 0]
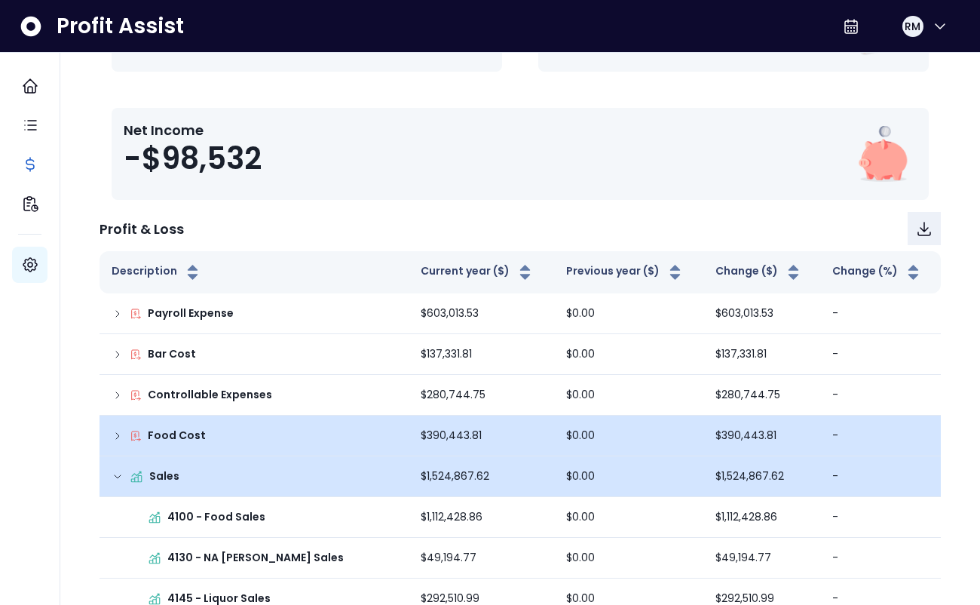
click at [116, 433] on icon at bounding box center [117, 436] width 3 height 6
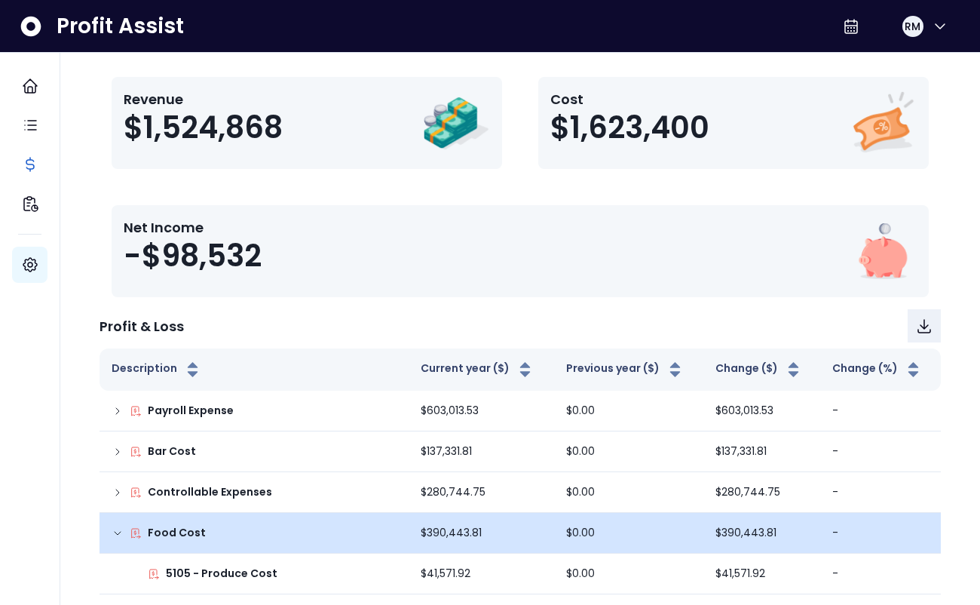
scroll to position [0, 0]
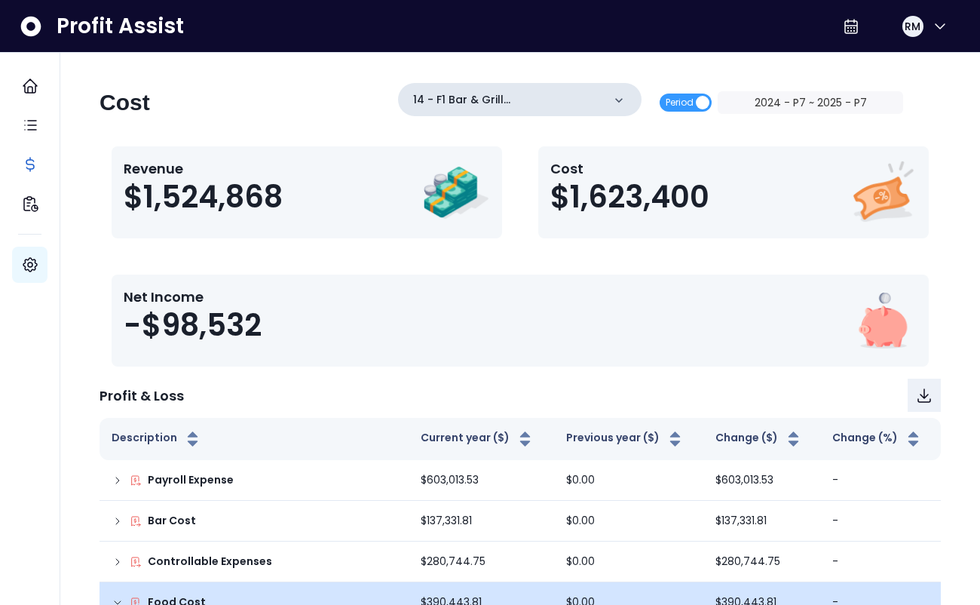
click at [627, 96] on icon at bounding box center [619, 100] width 15 height 15
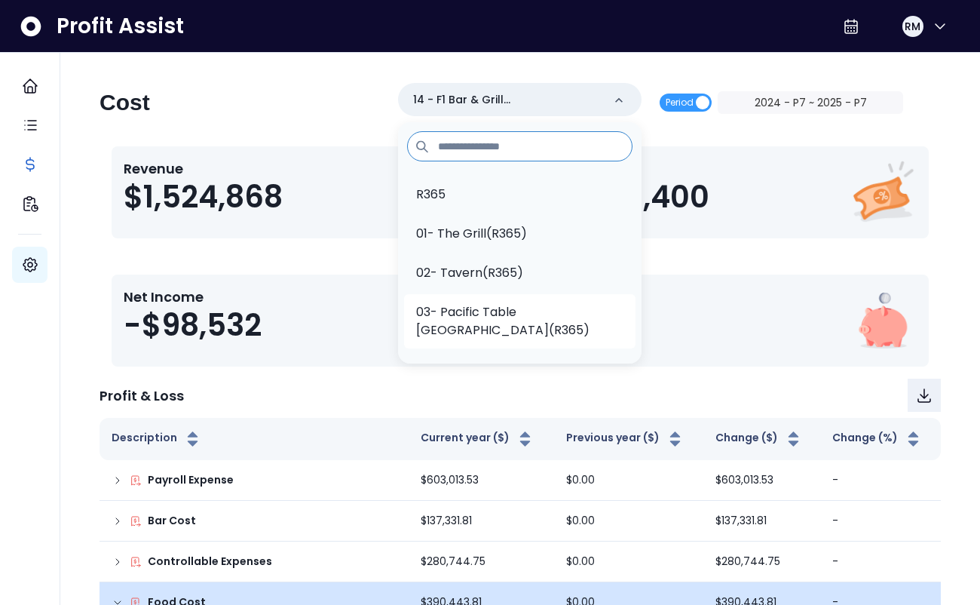
scroll to position [713, 0]
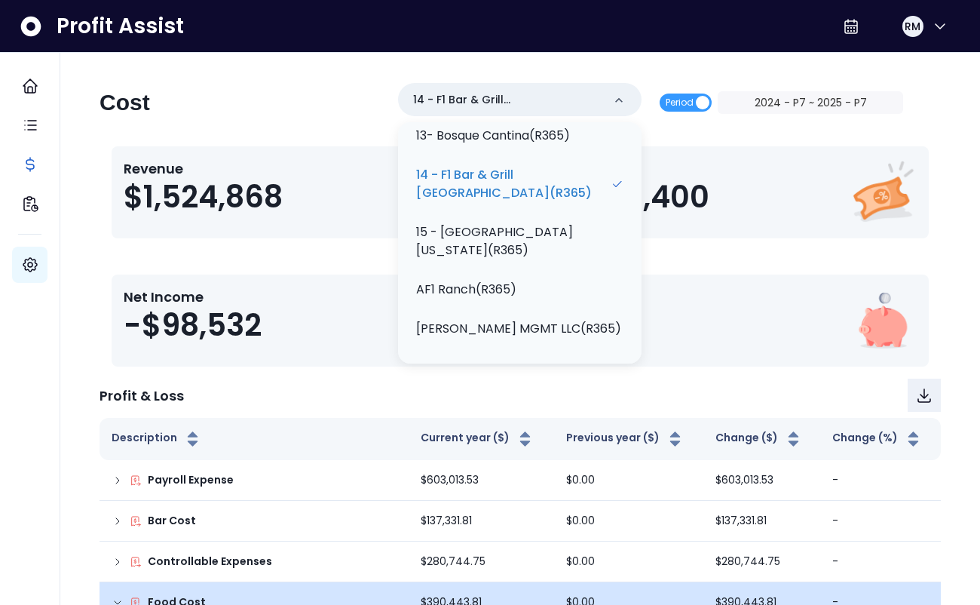
click at [336, 244] on div "Revenue $1,524,868 Cost $1,623,400 Net Income -$98,532" at bounding box center [521, 256] width 842 height 220
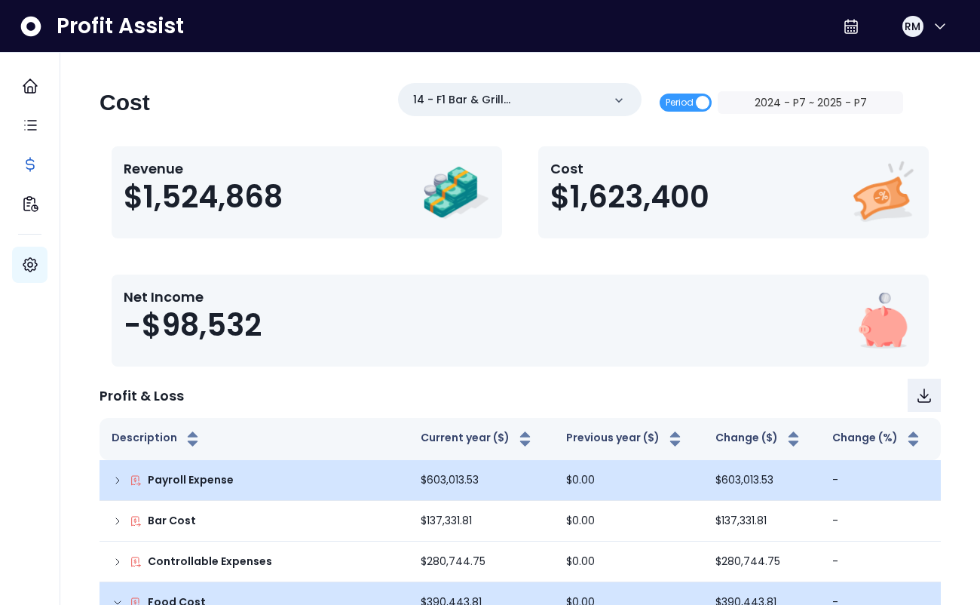
click at [119, 478] on icon at bounding box center [118, 480] width 12 height 12
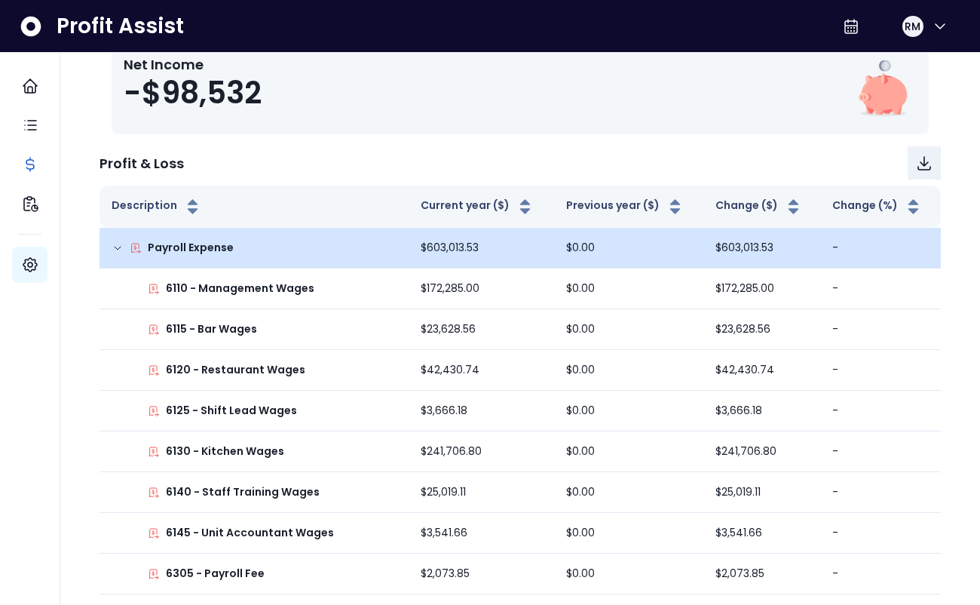
scroll to position [0, 0]
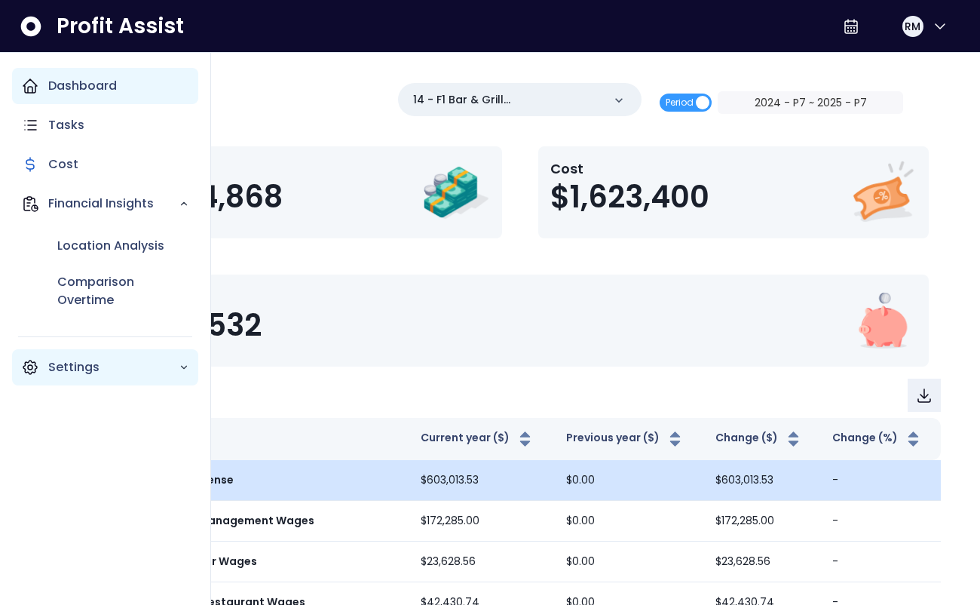
click at [29, 87] on icon "Main navigation" at bounding box center [30, 86] width 14 height 14
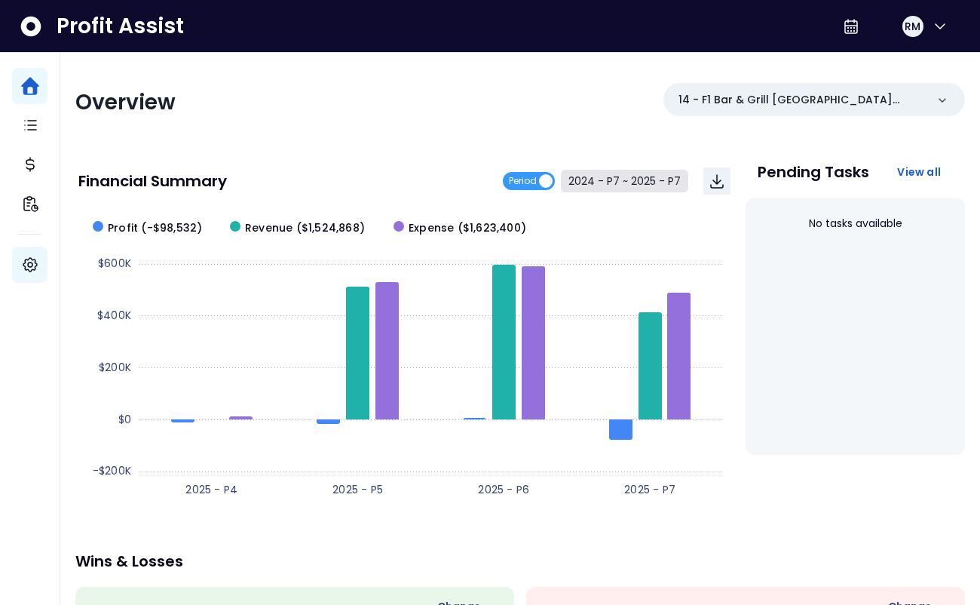
click at [643, 181] on button "2024 - P7 ~ 2025 - P7" at bounding box center [624, 181] width 127 height 23
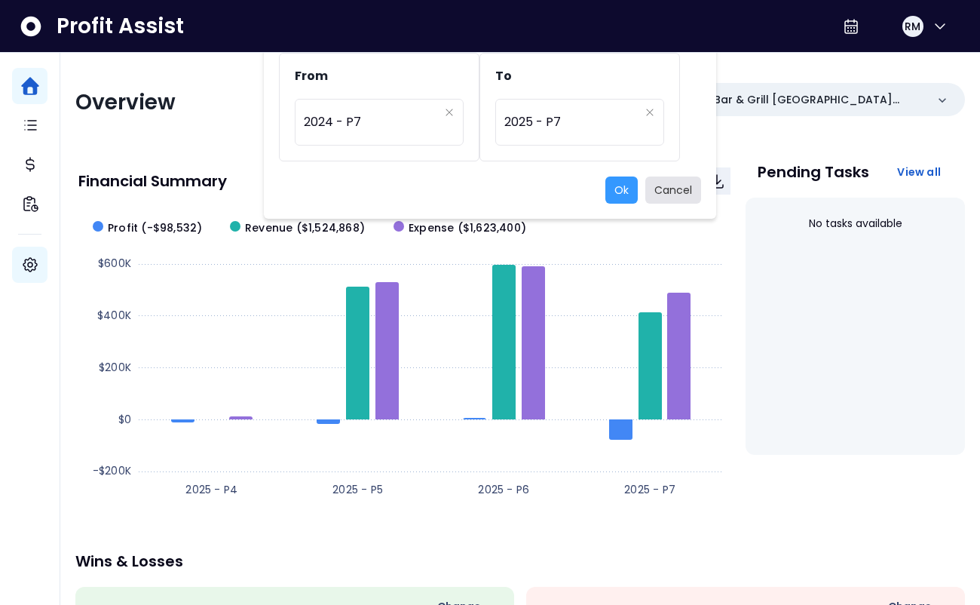
click at [671, 190] on button "Cancel" at bounding box center [673, 189] width 56 height 27
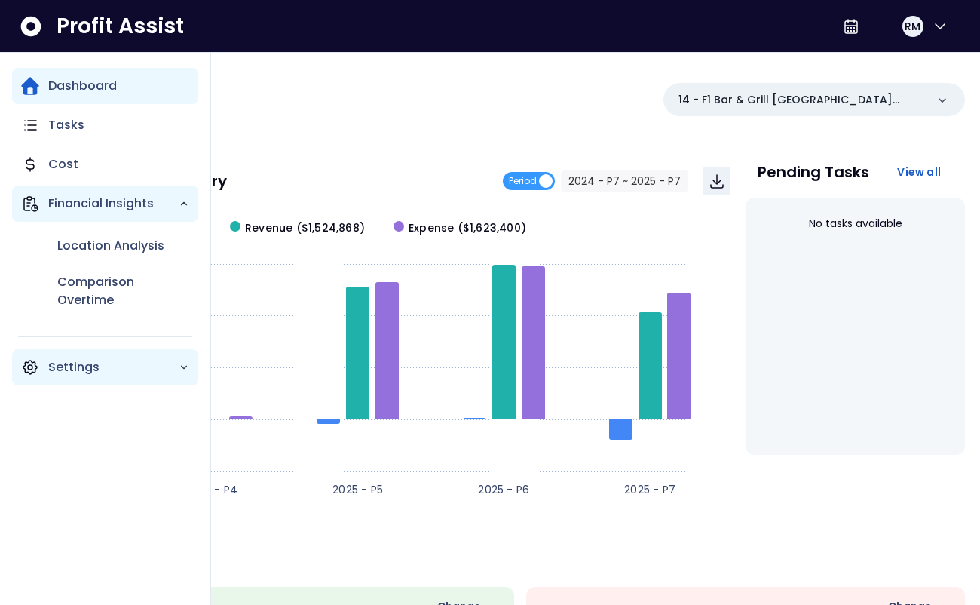
click at [113, 204] on p "Financial Insights" at bounding box center [113, 204] width 130 height 18
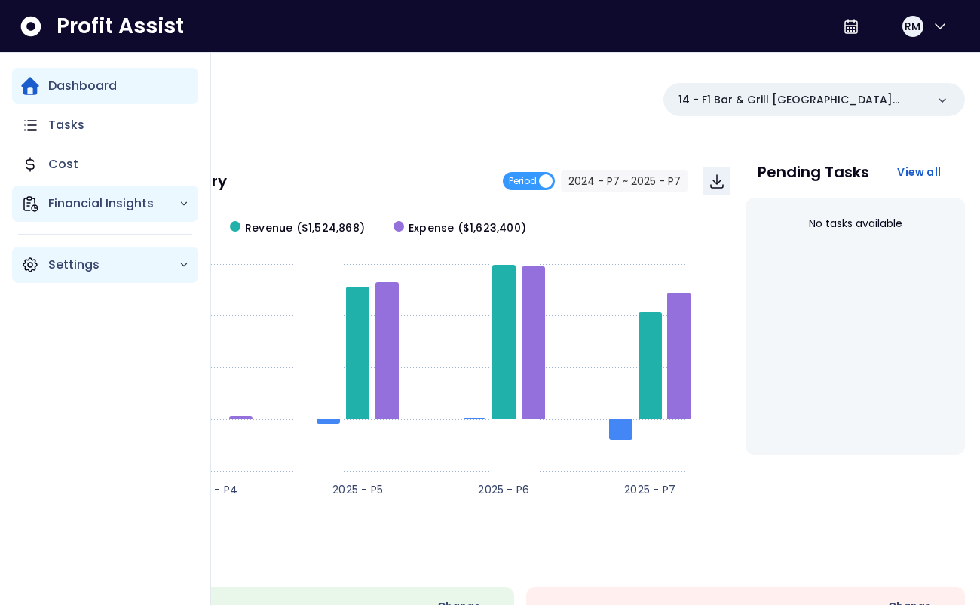
click at [113, 204] on p "Financial Insights" at bounding box center [113, 204] width 130 height 18
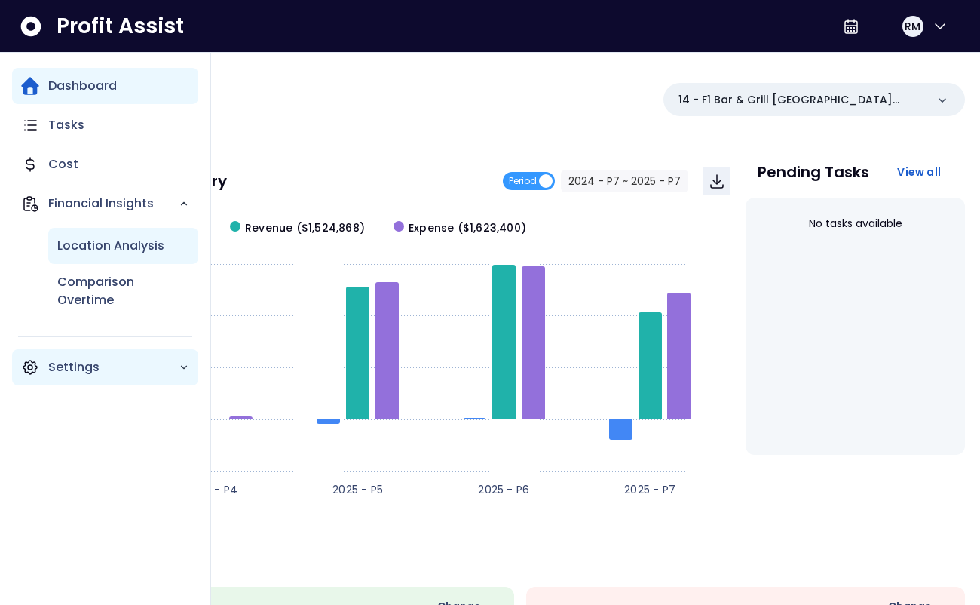
click at [126, 248] on p "Location Analysis" at bounding box center [110, 246] width 107 height 18
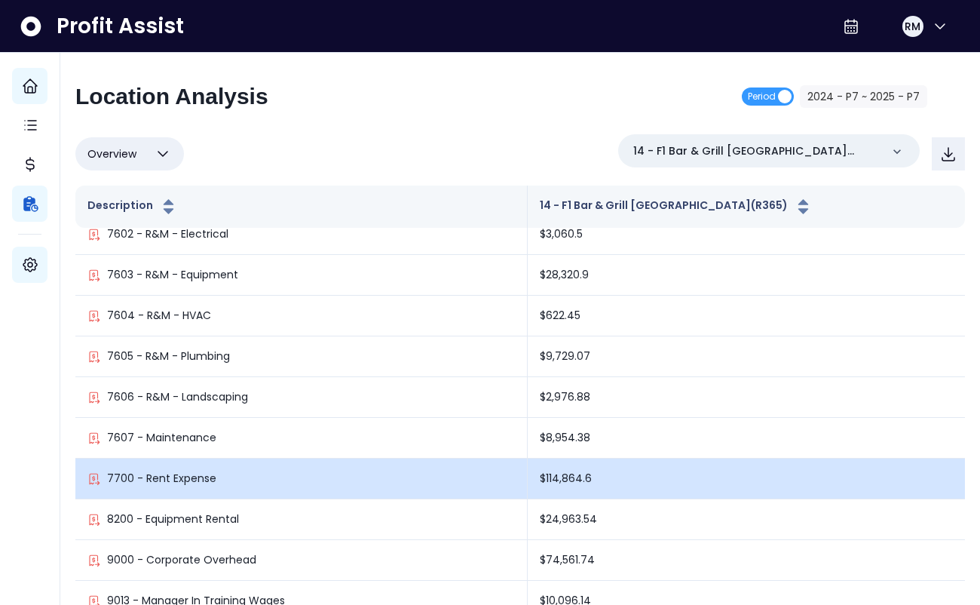
scroll to position [2603, 0]
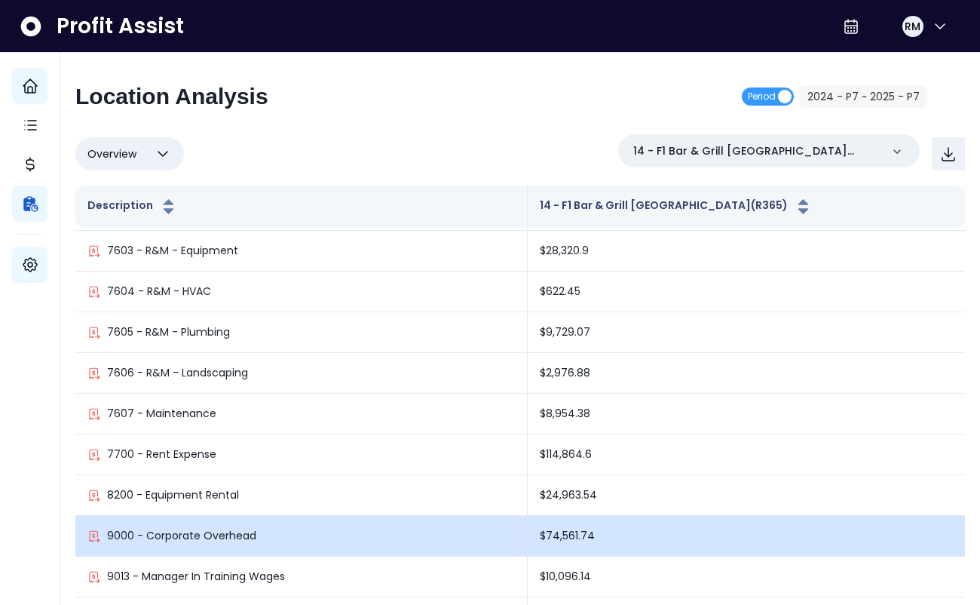
click at [197, 530] on p "9000 - Corporate Overhead" at bounding box center [181, 536] width 149 height 16
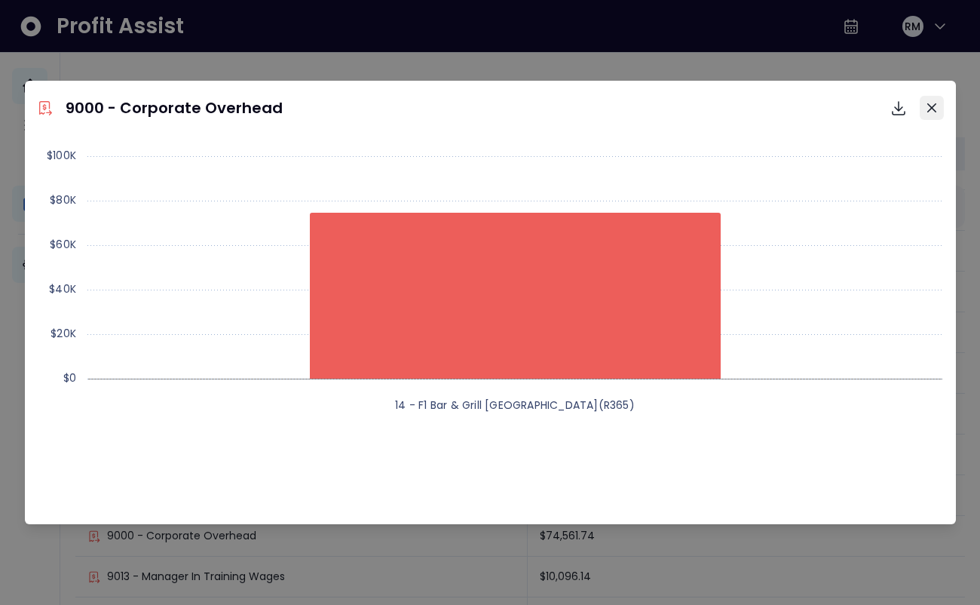
click at [930, 106] on icon "Close" at bounding box center [931, 107] width 9 height 9
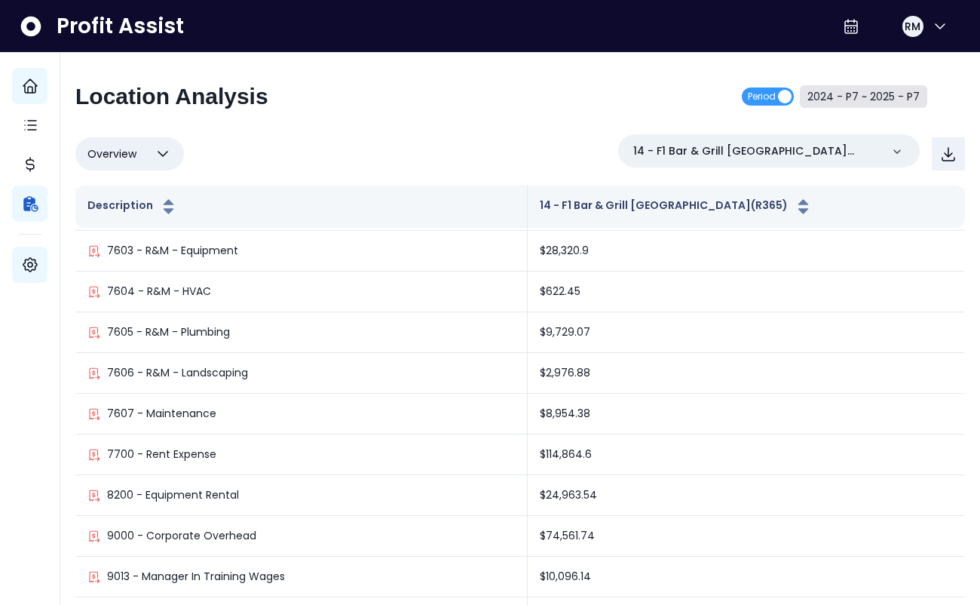
click at [853, 94] on button "2024 - P7 ~ 2025 - P7" at bounding box center [863, 96] width 127 height 23
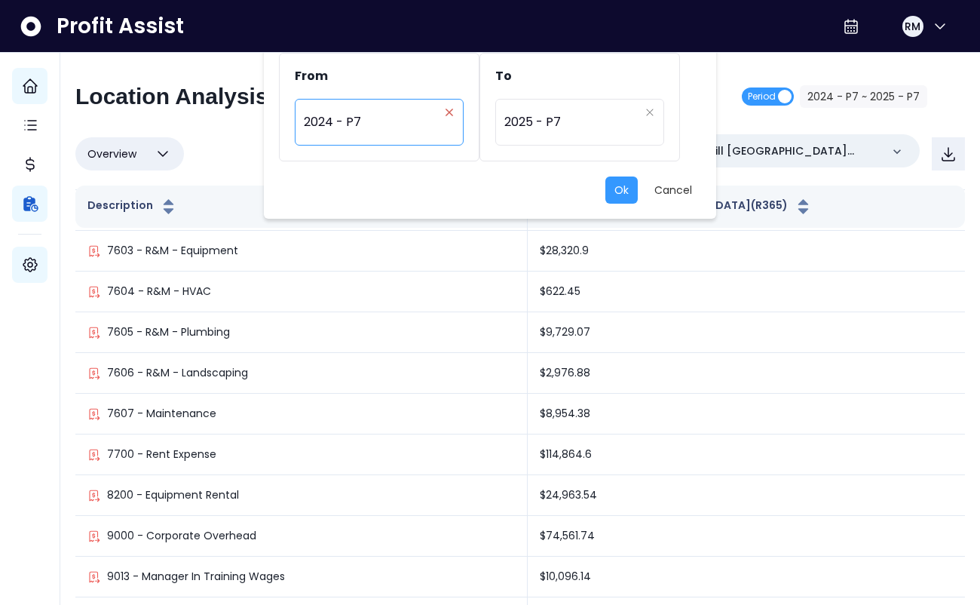
click at [449, 112] on icon "close" at bounding box center [449, 112] width 7 height 7
click at [449, 112] on icon "arrow down line" at bounding box center [448, 112] width 12 height 15
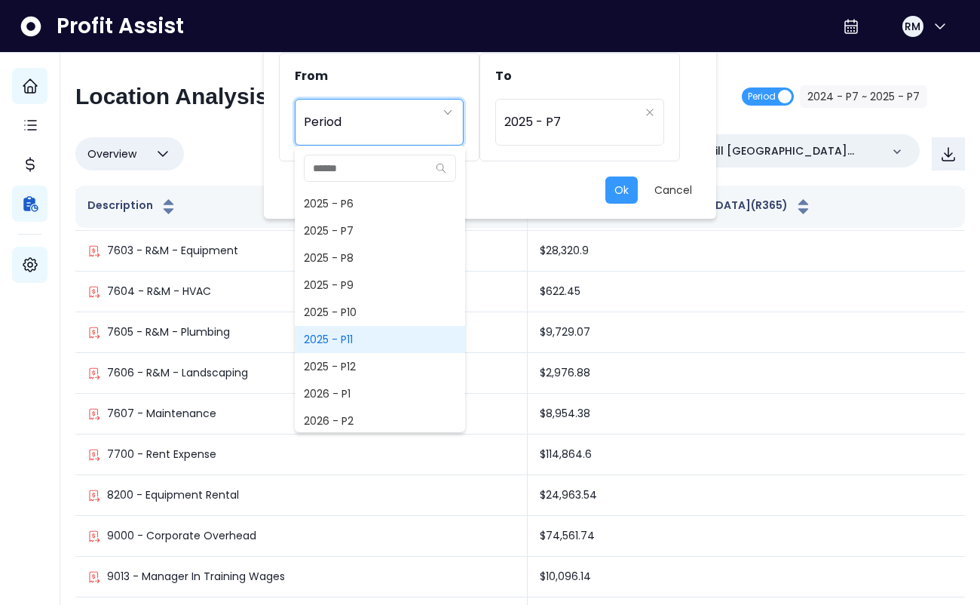
scroll to position [1104, 0]
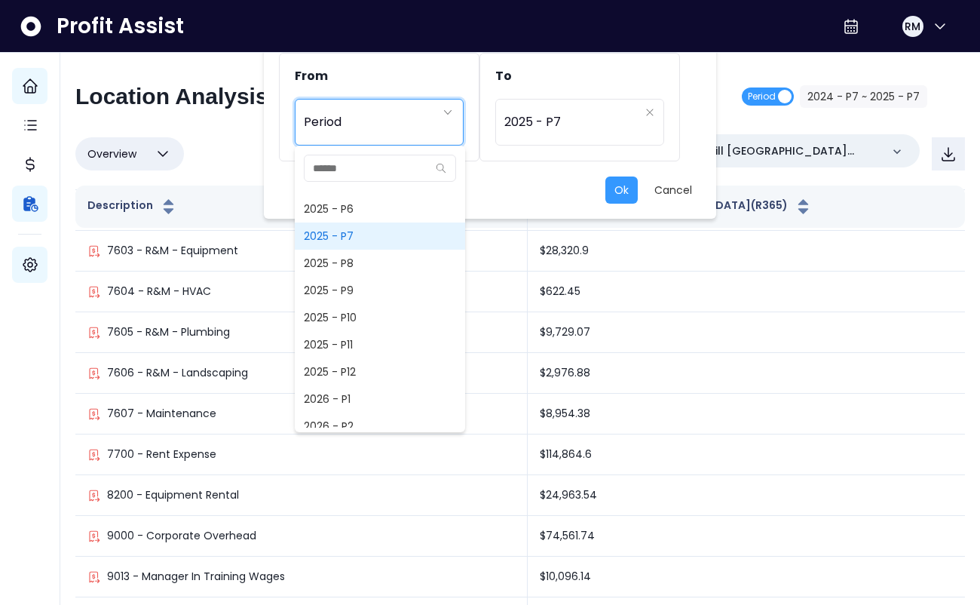
click at [352, 238] on span "2025 - P7" at bounding box center [380, 235] width 170 height 27
type input "*********"
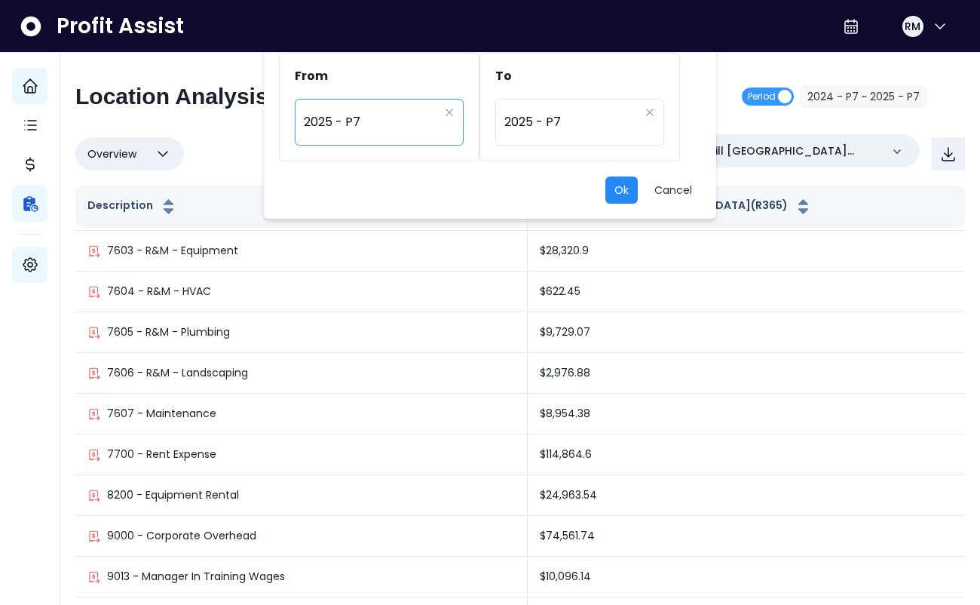
click at [620, 189] on button "Ok" at bounding box center [621, 189] width 32 height 27
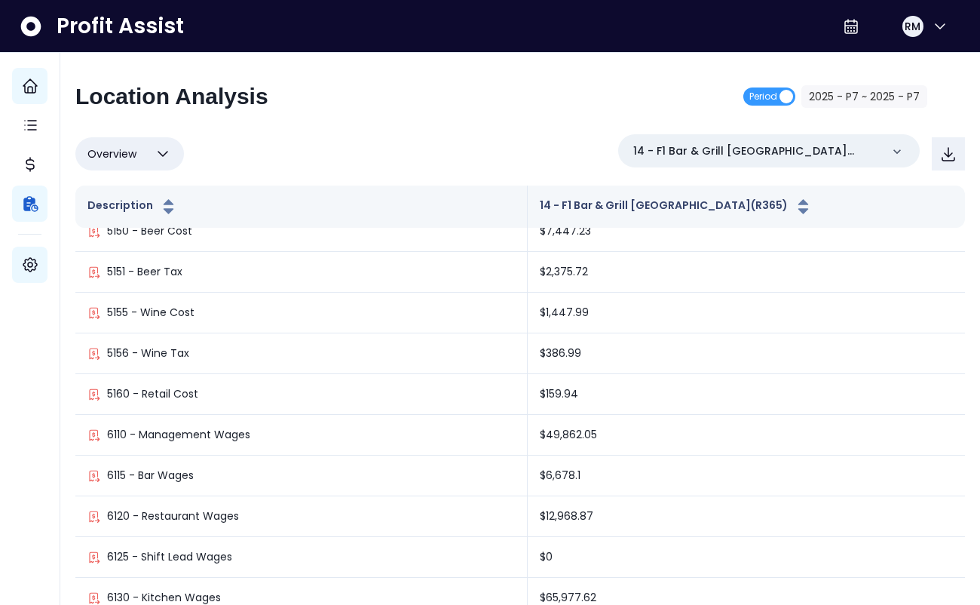
scroll to position [999, 0]
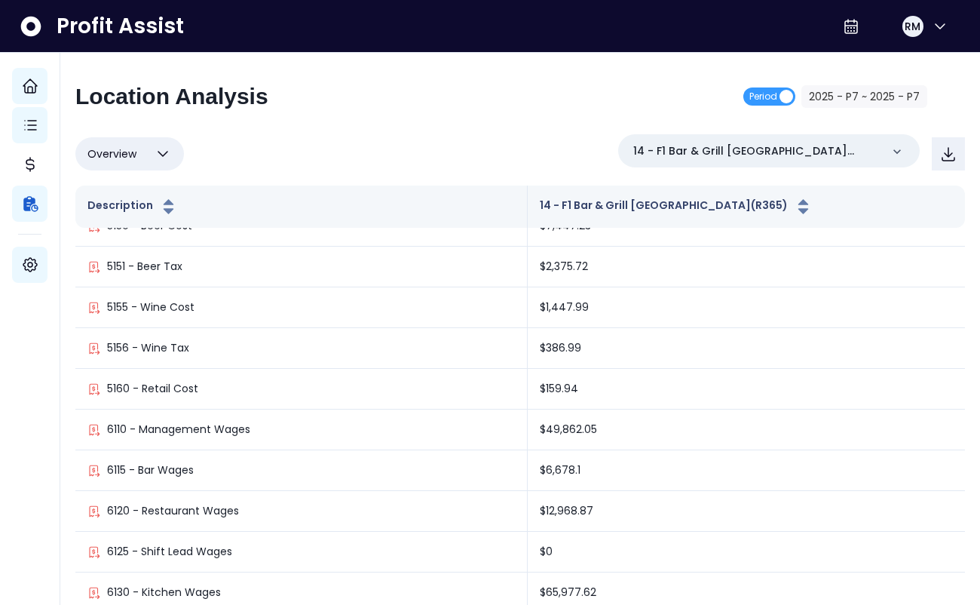
click at [31, 122] on icon "Main navigation" at bounding box center [30, 125] width 18 height 18
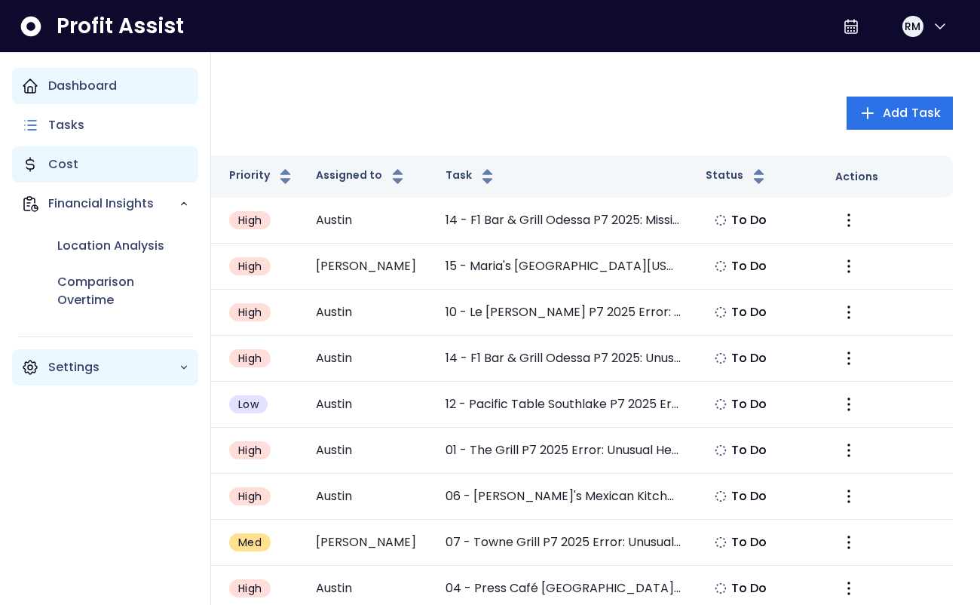
click at [66, 158] on p "Cost" at bounding box center [63, 164] width 30 height 18
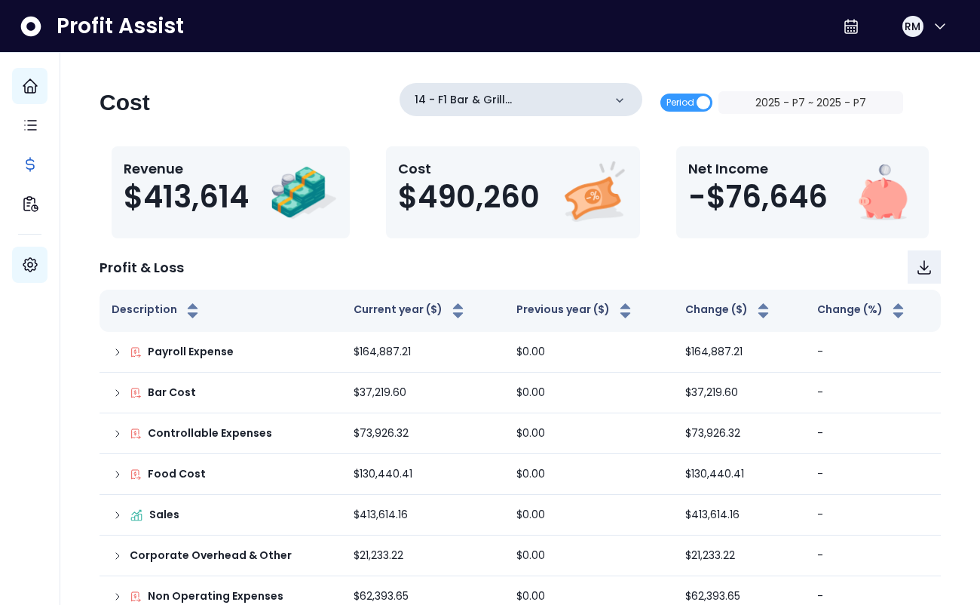
click at [627, 103] on icon at bounding box center [619, 100] width 15 height 15
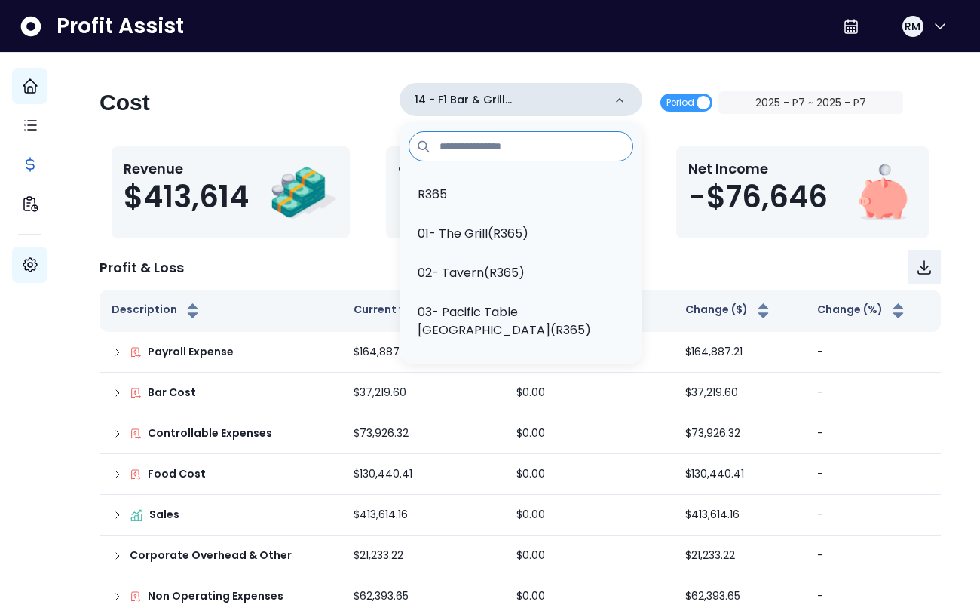
click at [627, 103] on icon at bounding box center [619, 100] width 15 height 15
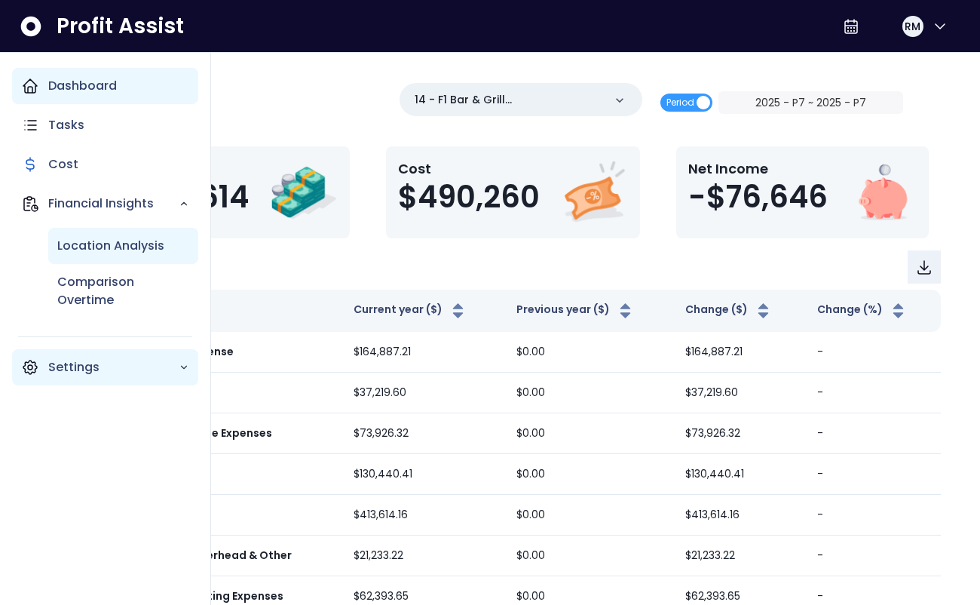
click at [93, 242] on p "Location Analysis" at bounding box center [110, 246] width 107 height 18
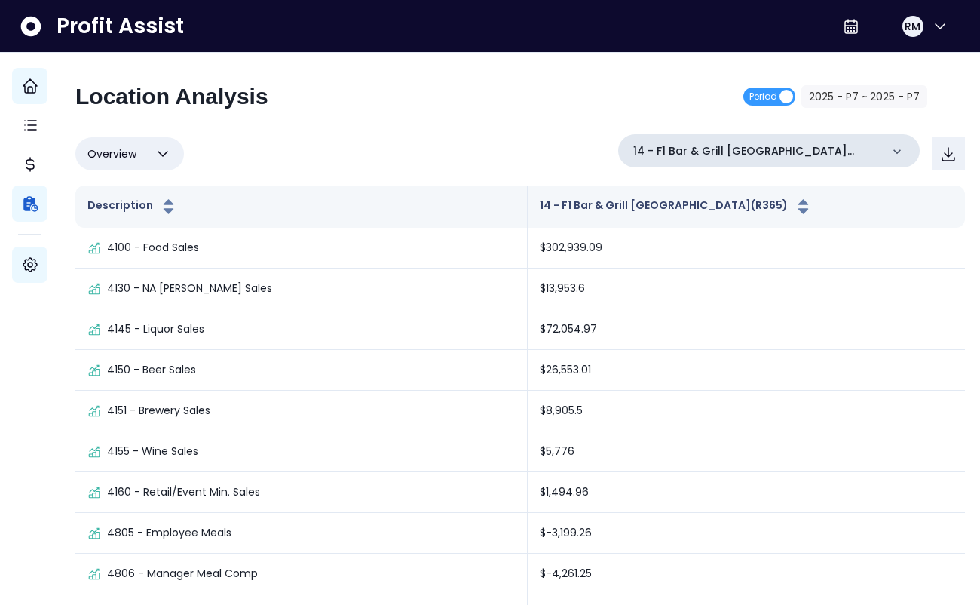
click at [895, 152] on icon at bounding box center [898, 151] width 8 height 5
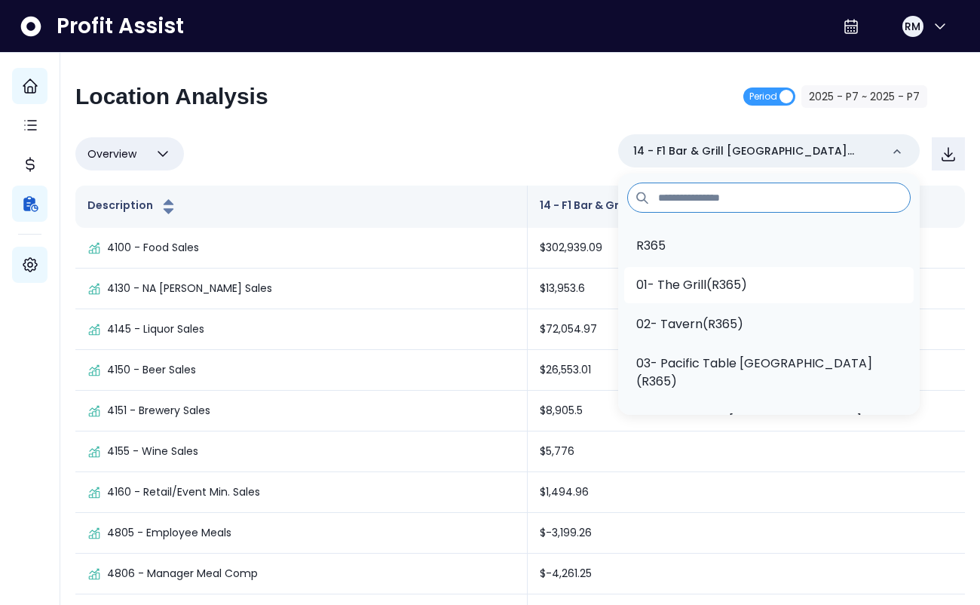
click at [772, 271] on li "01- The Grill(R365)" at bounding box center [769, 285] width 290 height 36
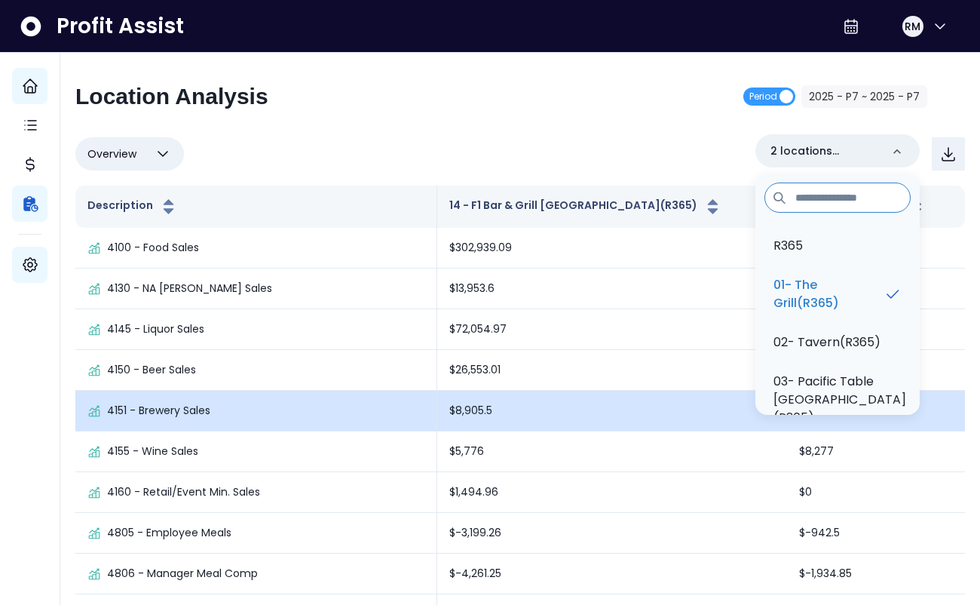
click at [679, 415] on td "$8,905.5" at bounding box center [612, 411] width 350 height 41
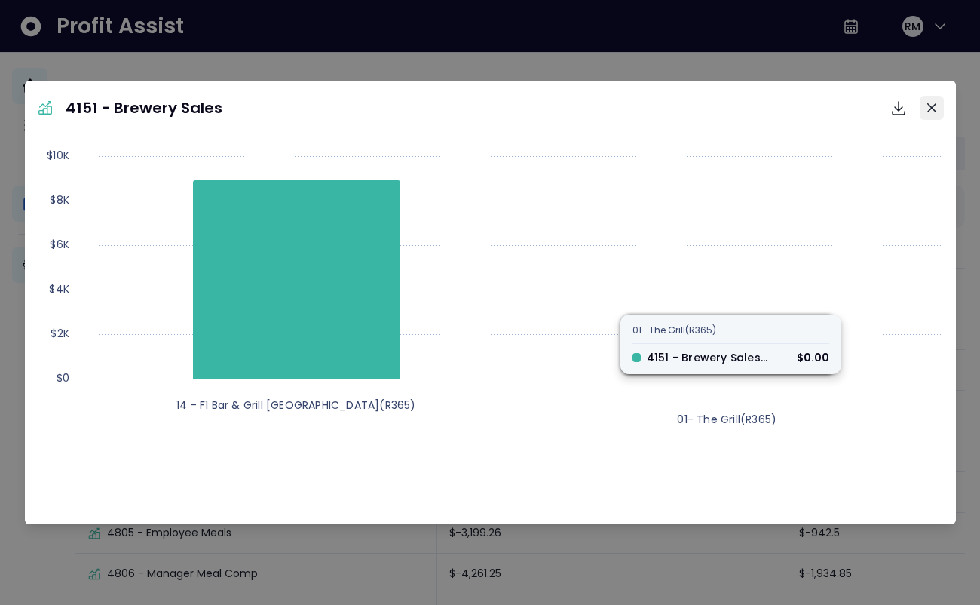
click at [930, 107] on icon "Close" at bounding box center [931, 107] width 9 height 9
